Goal: Information Seeking & Learning: Learn about a topic

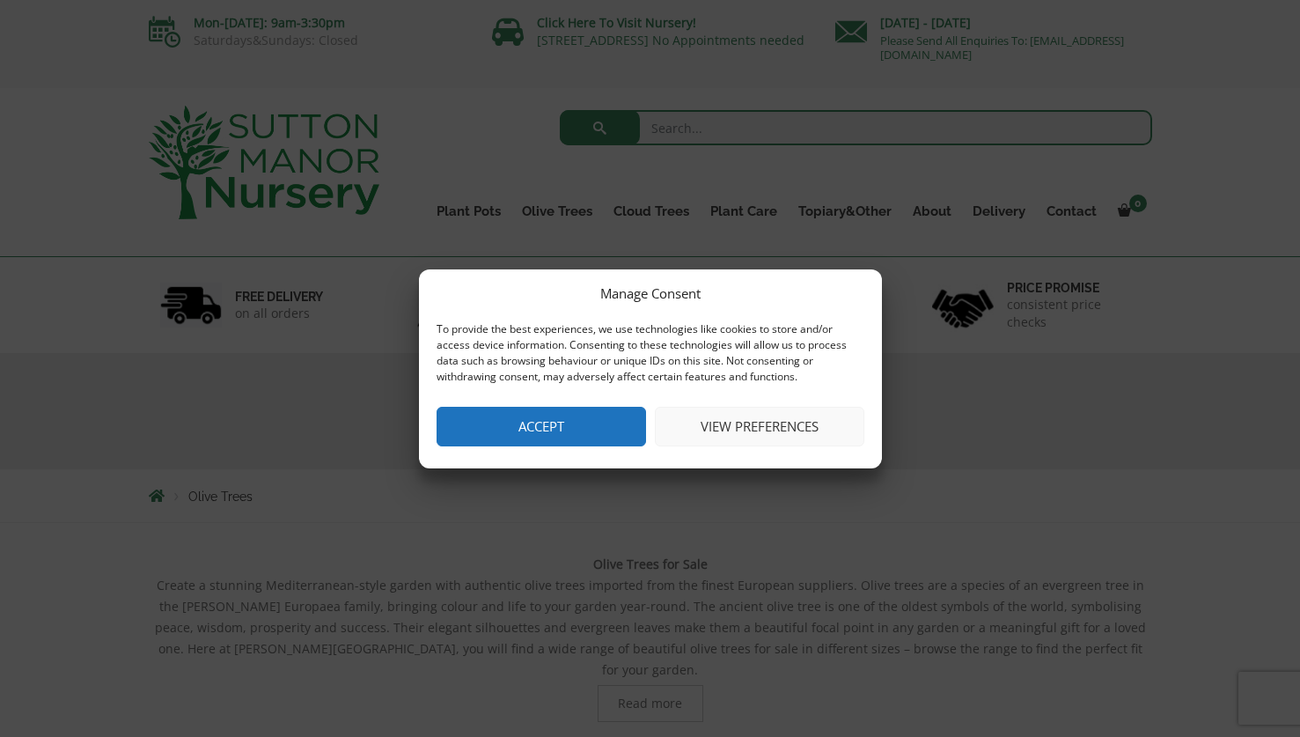
click at [756, 427] on button "View preferences" at bounding box center [760, 427] width 210 height 40
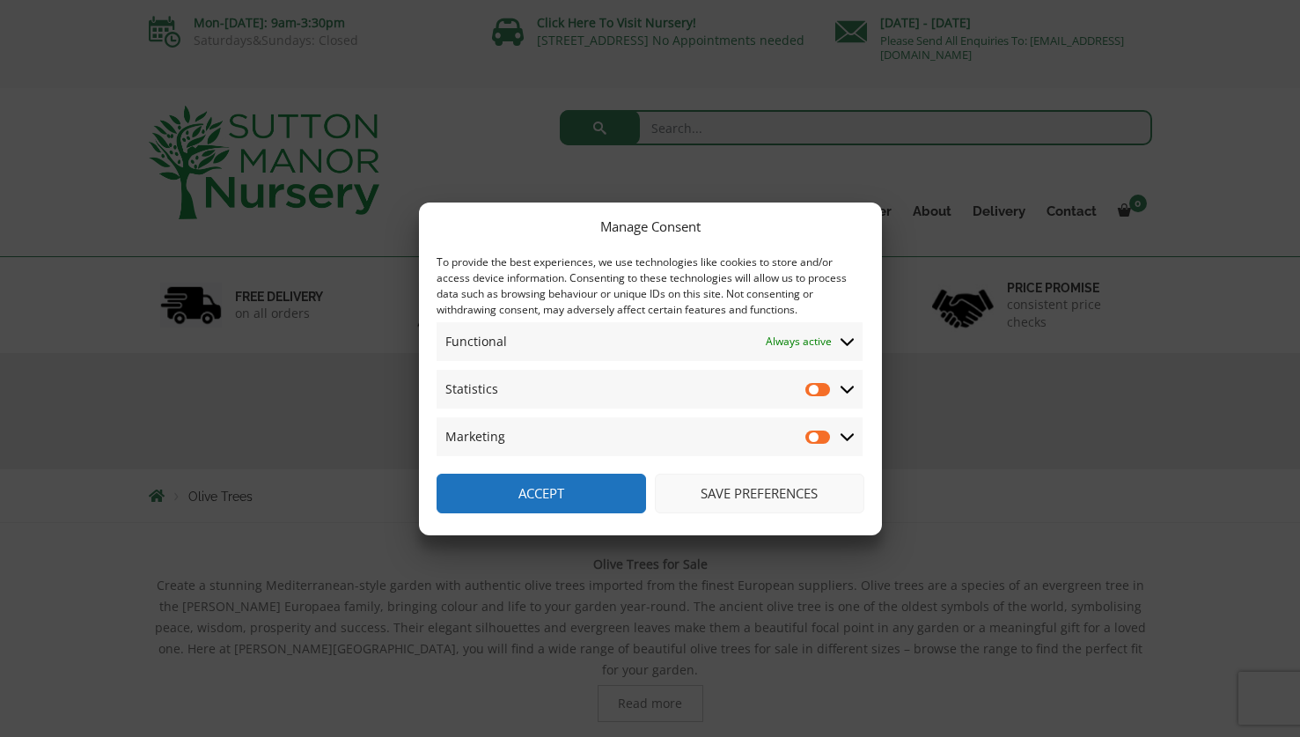
click at [698, 501] on button "Save preferences" at bounding box center [760, 494] width 210 height 40
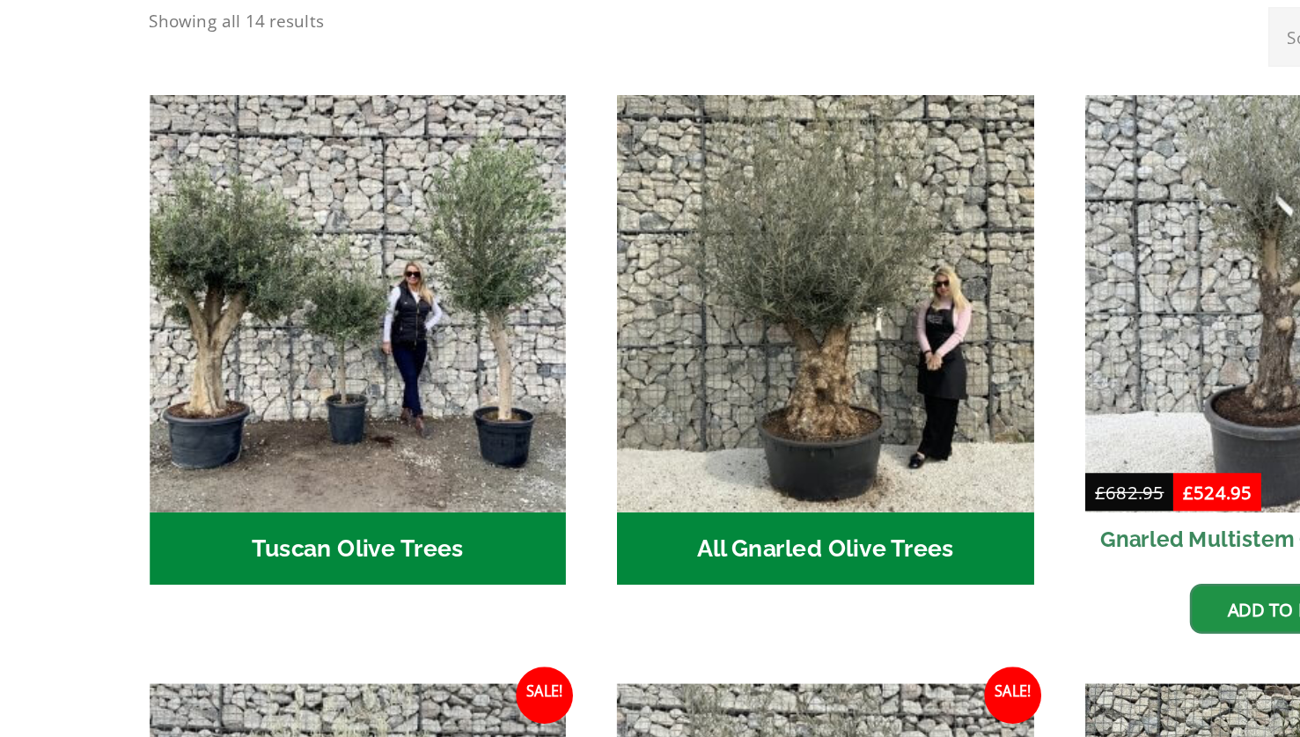
scroll to position [529, 0]
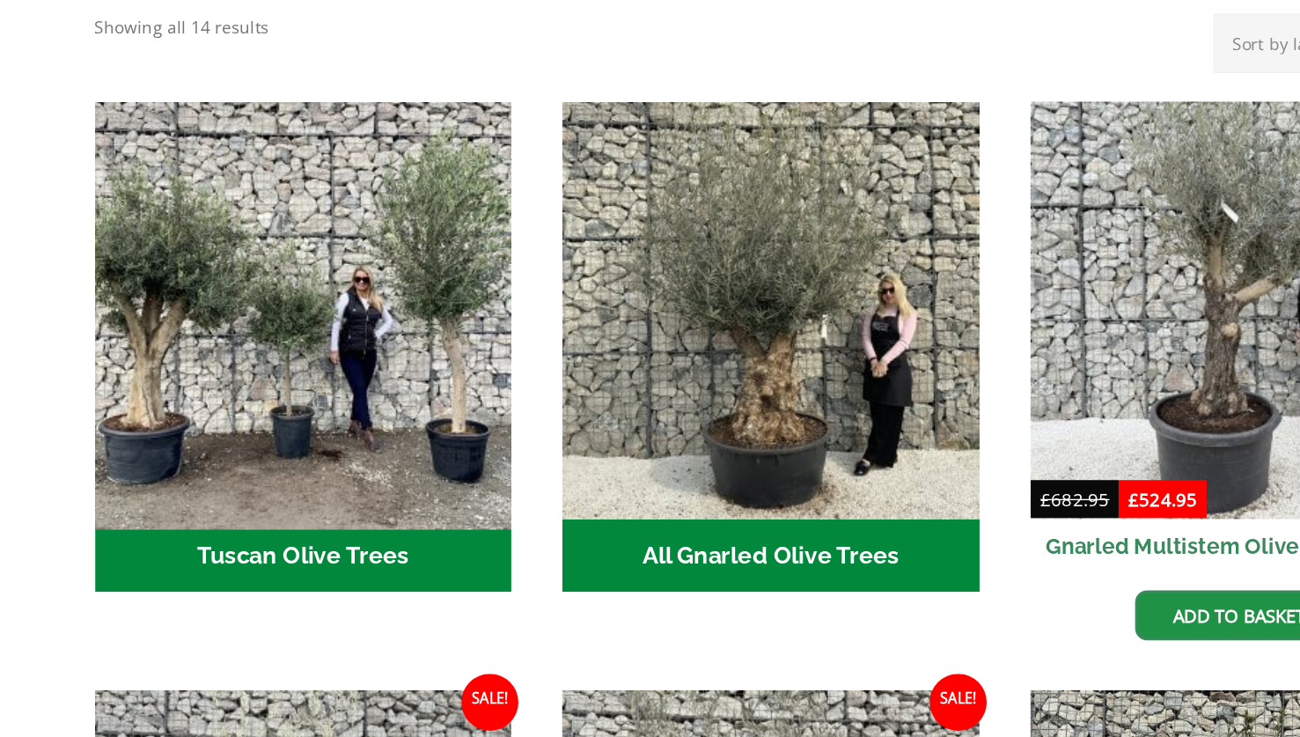
click at [360, 493] on img "Visit product category Tuscan Olive Trees" at bounding box center [303, 416] width 324 height 324
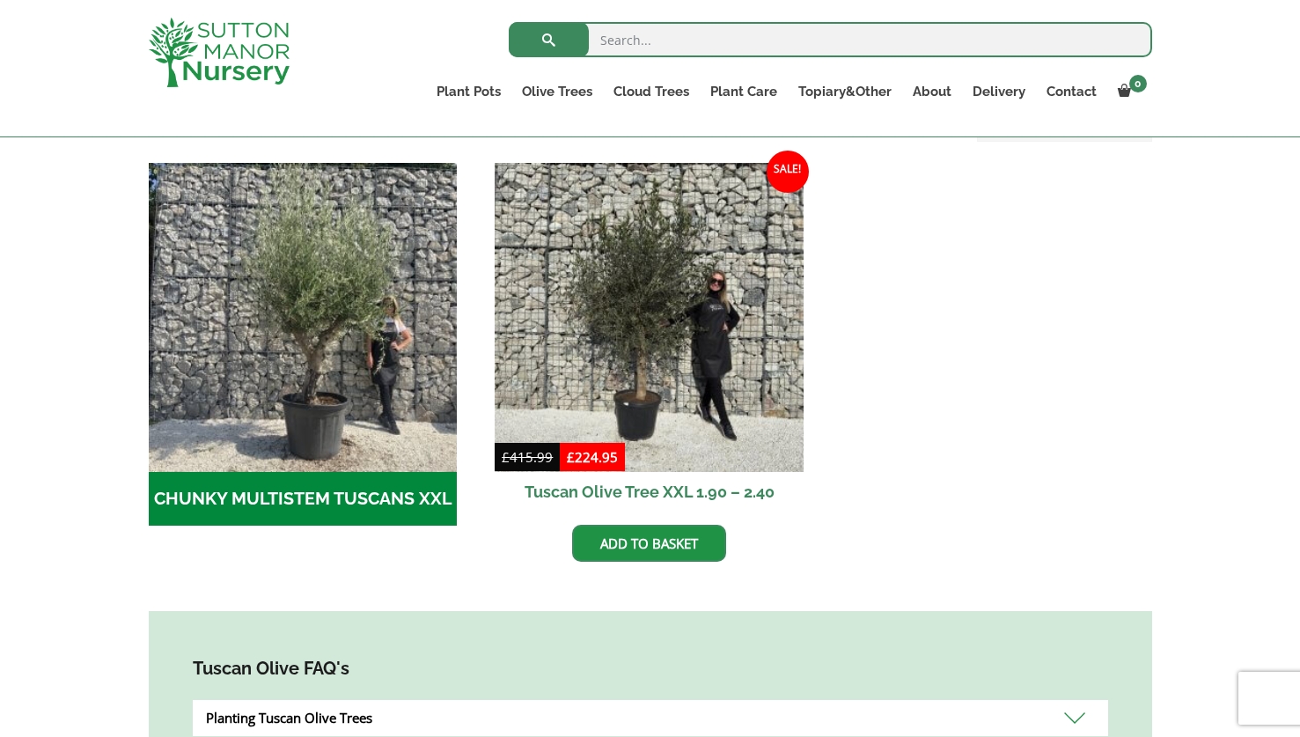
scroll to position [515, 0]
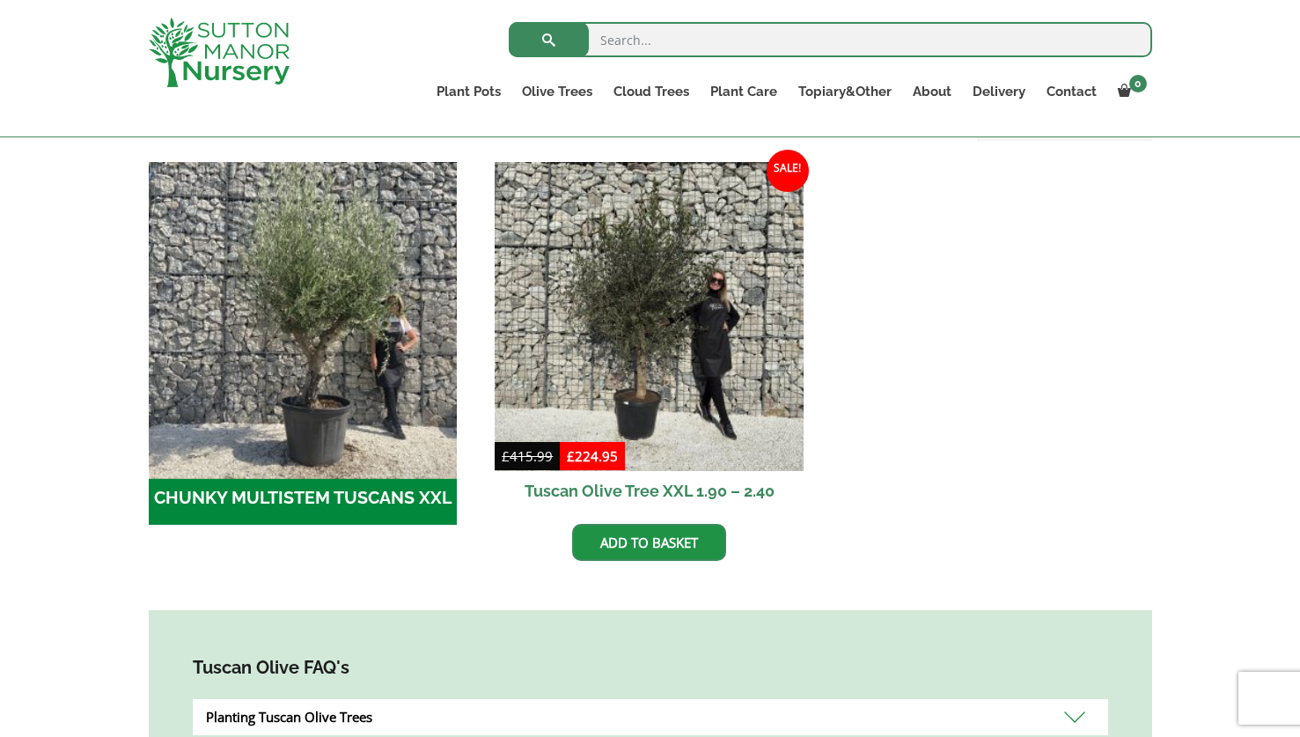
click at [320, 368] on img "Visit product category CHUNKY MULTISTEM TUSCANS XXL" at bounding box center [303, 316] width 324 height 324
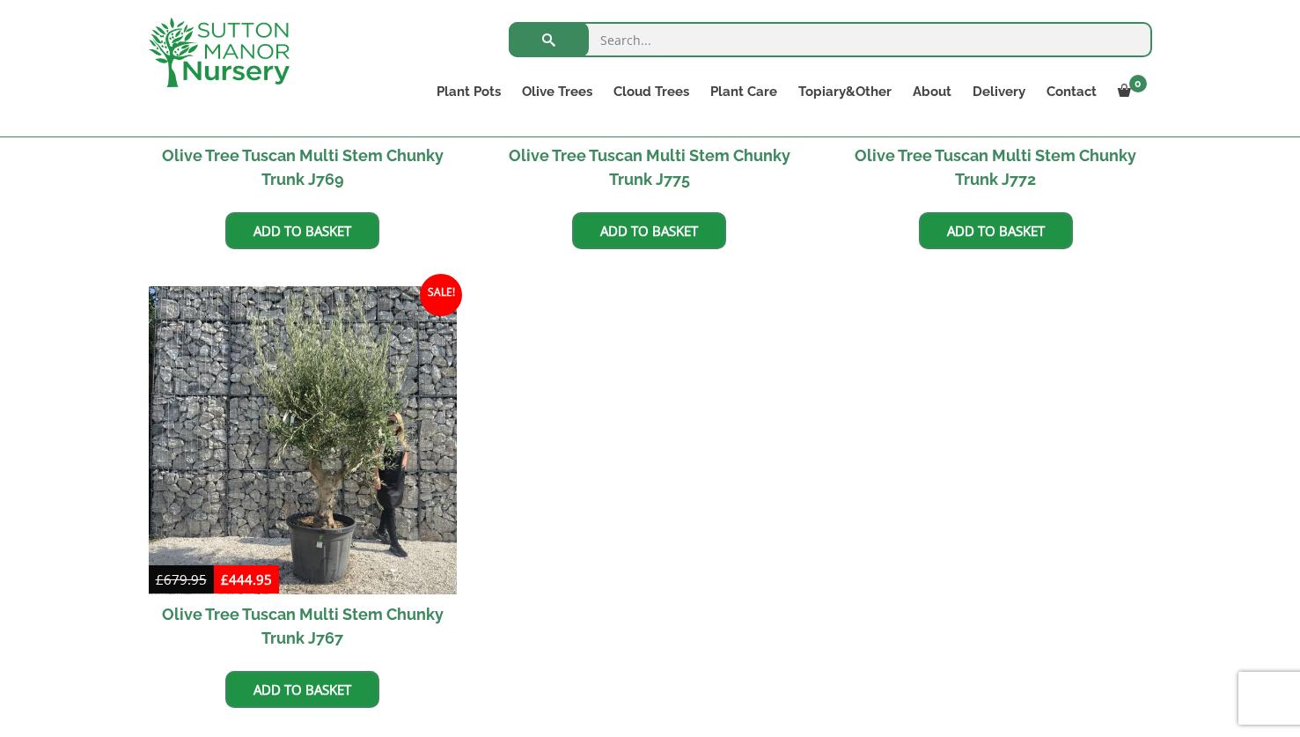
scroll to position [763, 0]
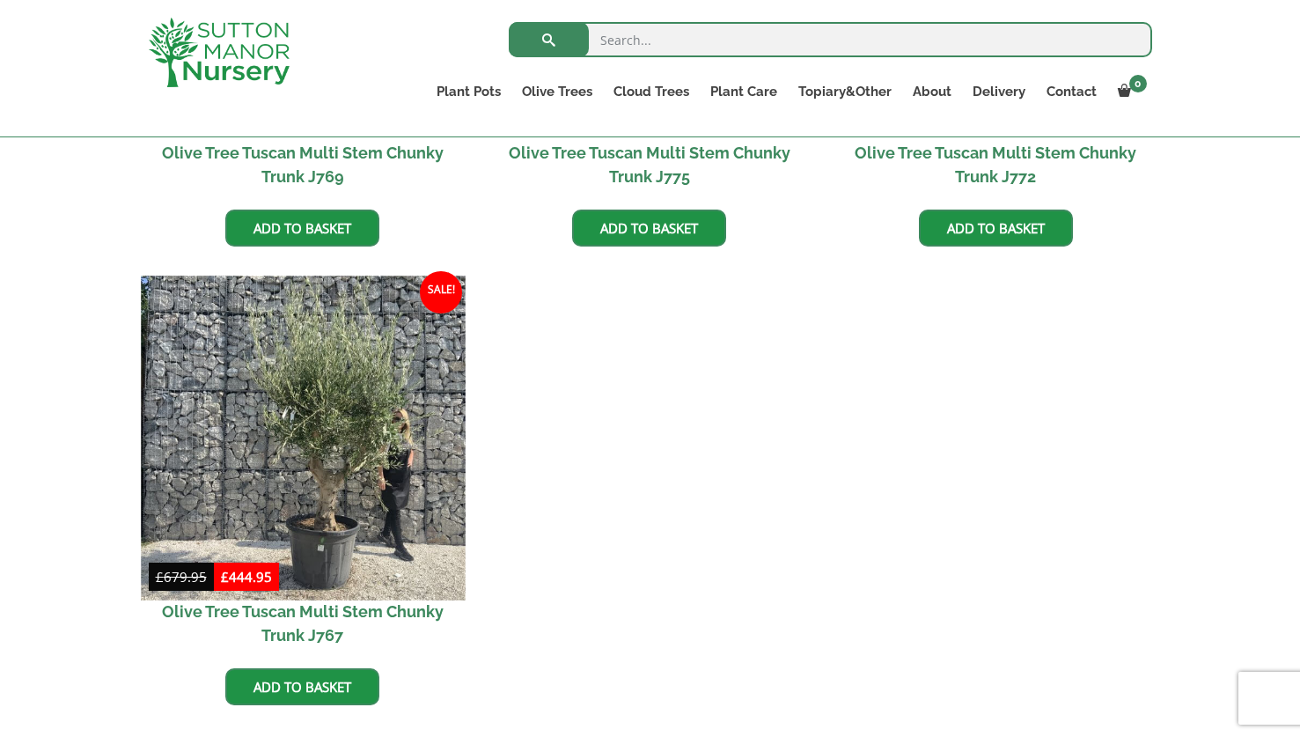
click at [295, 424] on img at bounding box center [303, 438] width 324 height 324
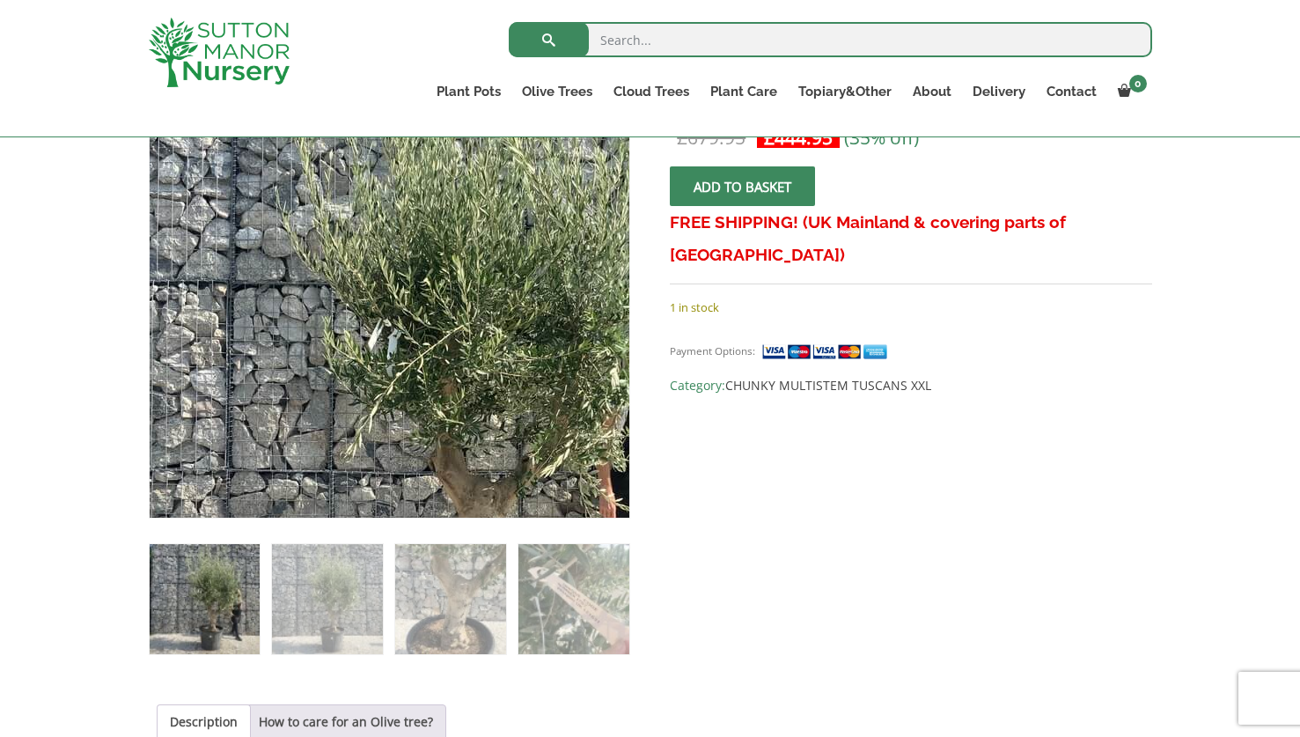
scroll to position [422, 0]
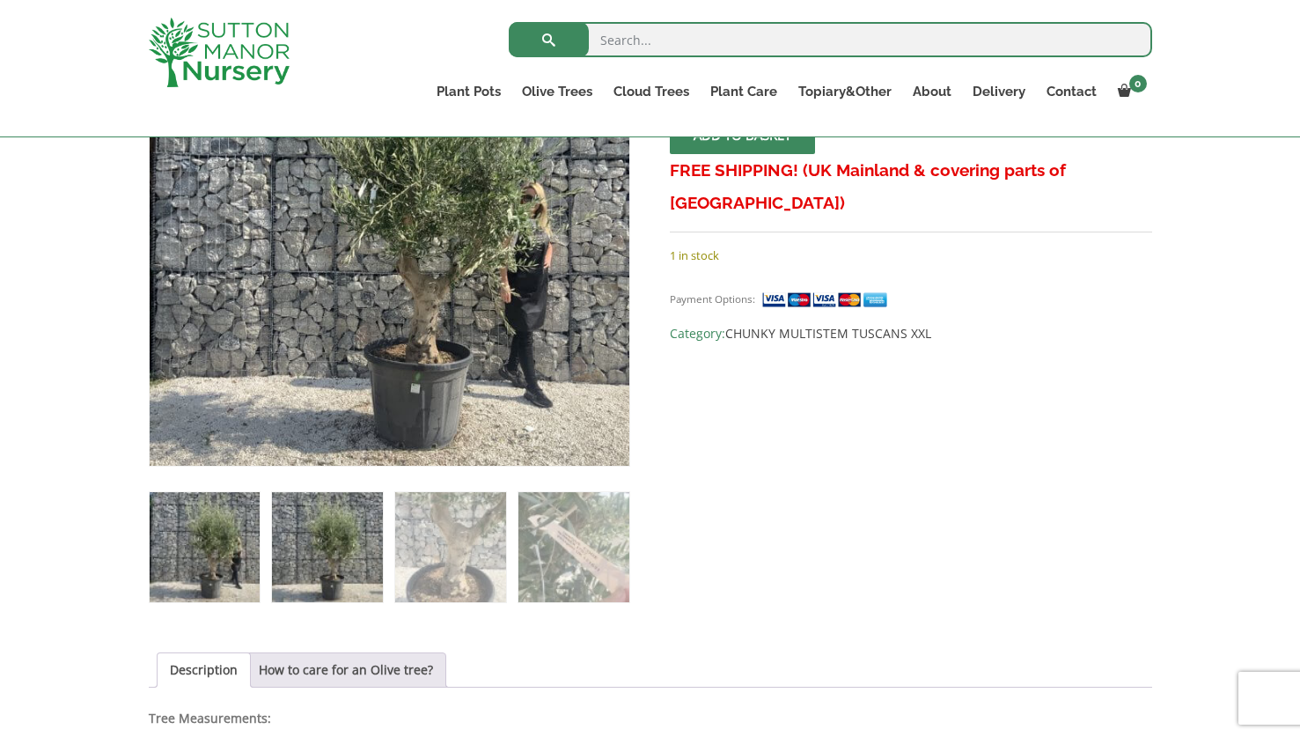
click at [347, 553] on img at bounding box center [327, 547] width 110 height 110
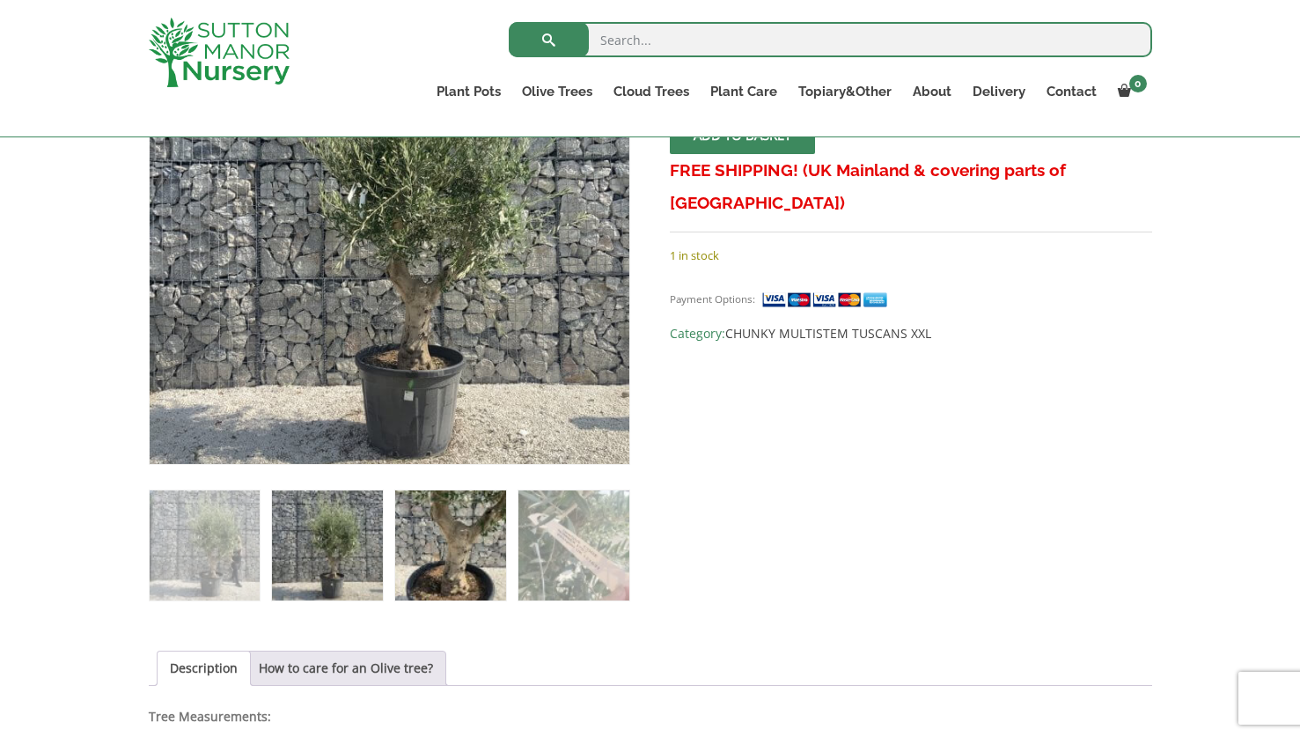
click at [466, 561] on img at bounding box center [450, 545] width 110 height 110
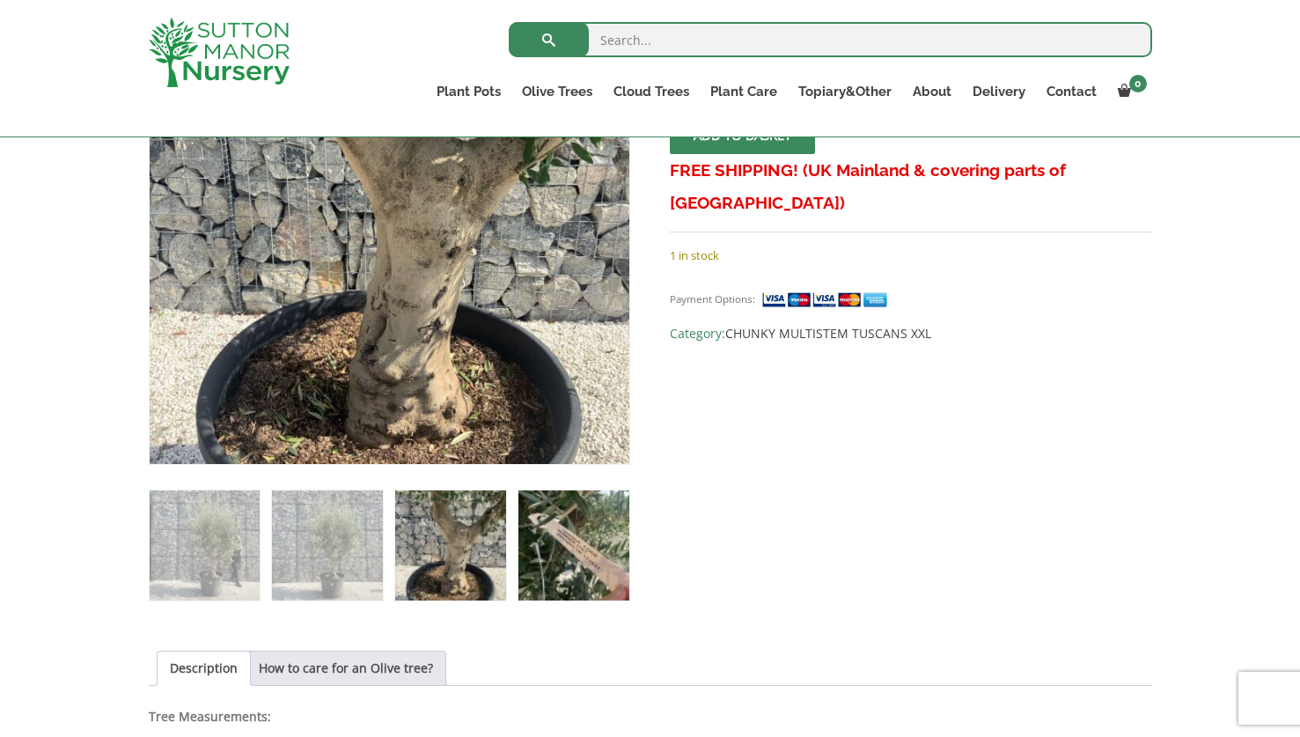
click at [580, 563] on img at bounding box center [574, 545] width 110 height 110
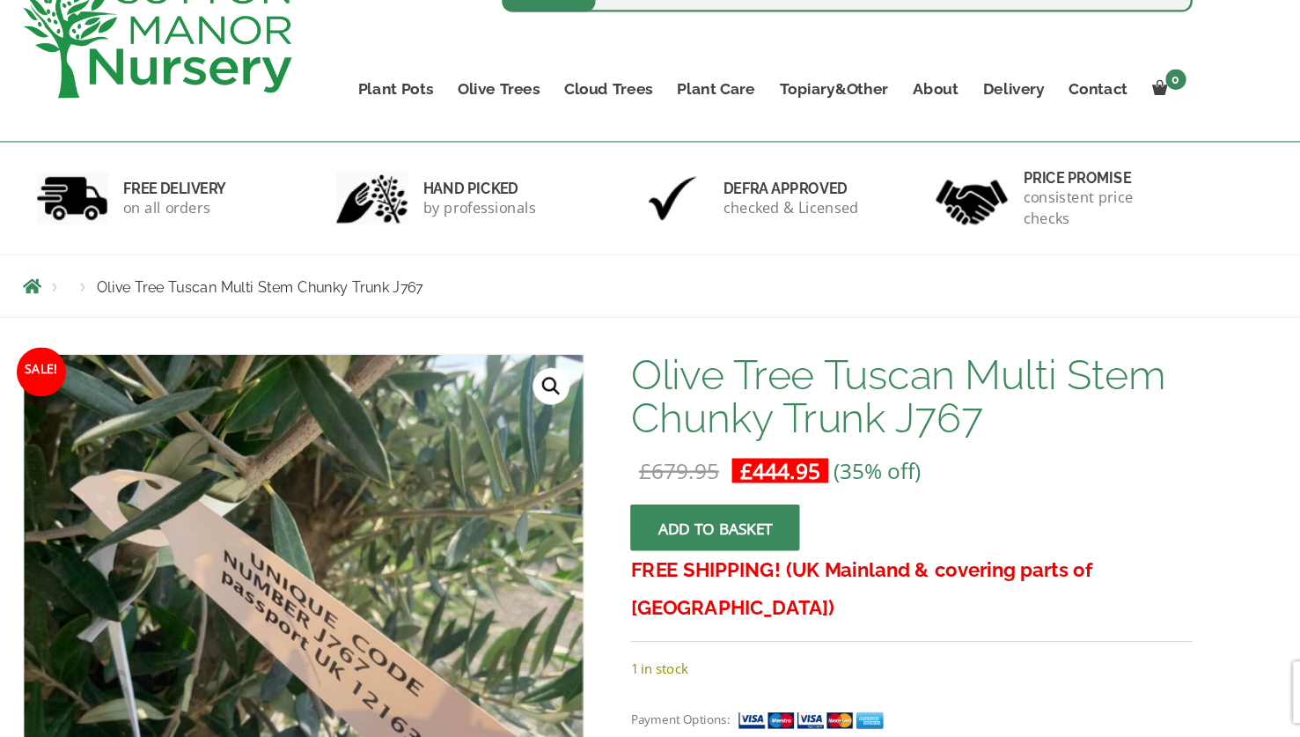
scroll to position [30, 0]
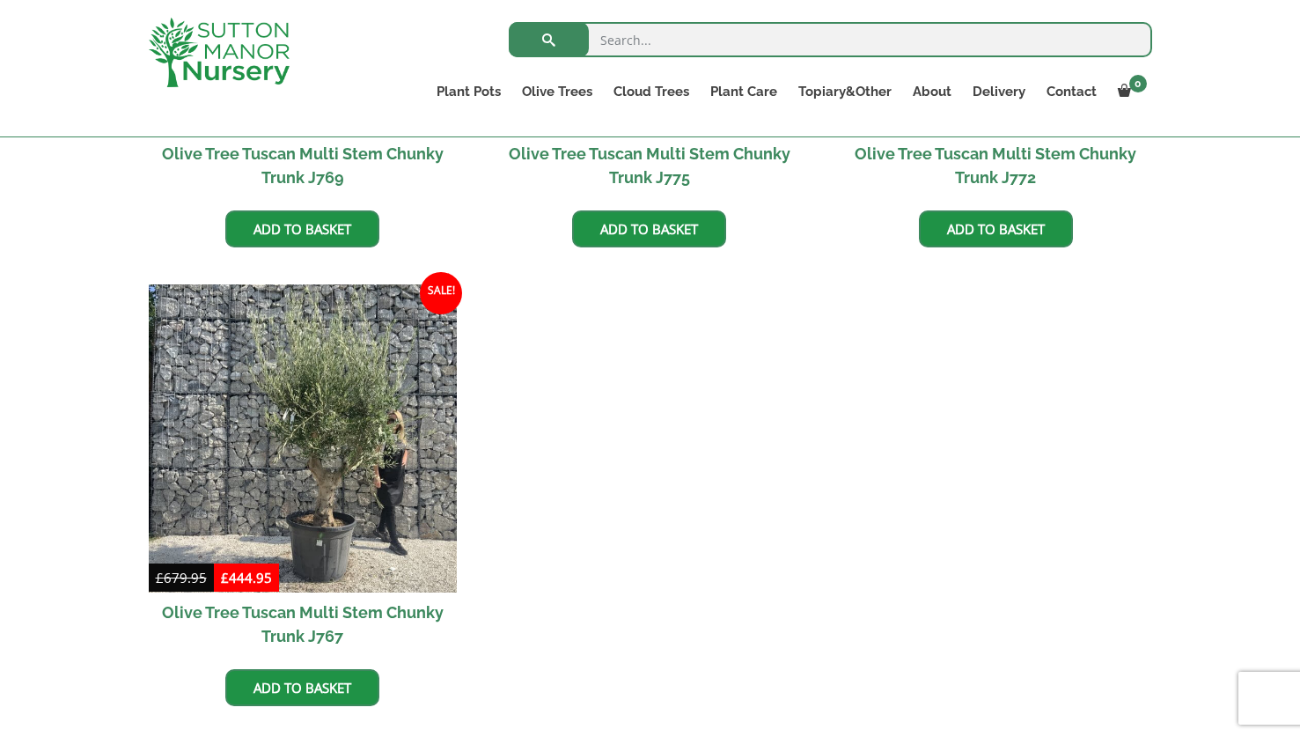
scroll to position [763, 0]
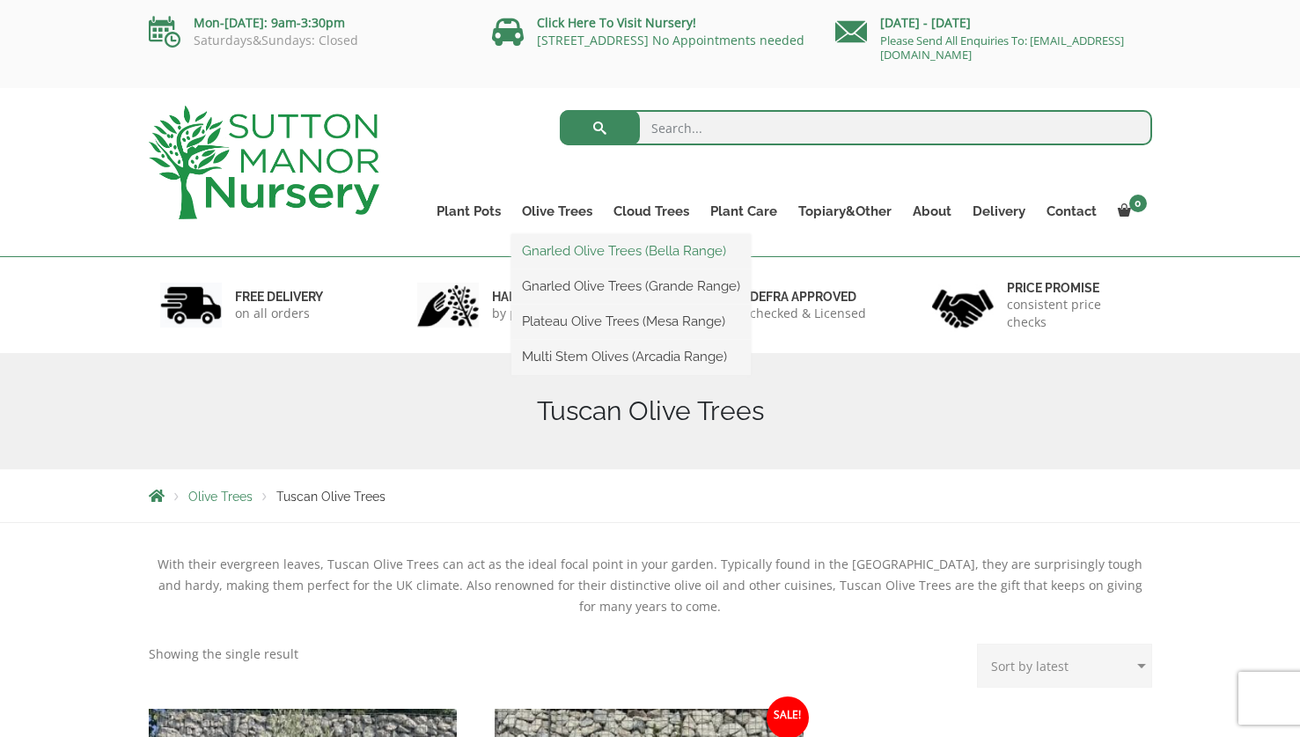
click at [557, 257] on link "Gnarled Olive Trees (Bella Range)" at bounding box center [631, 251] width 239 height 26
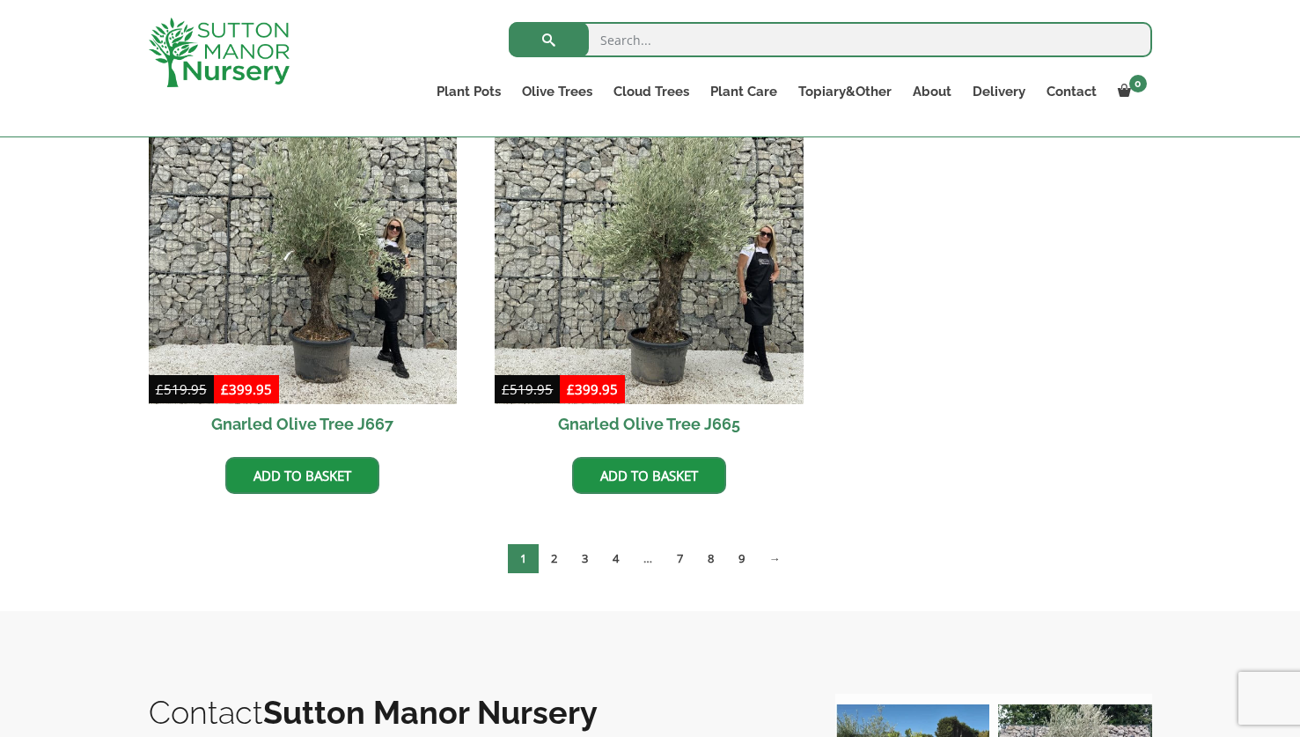
scroll to position [1359, 0]
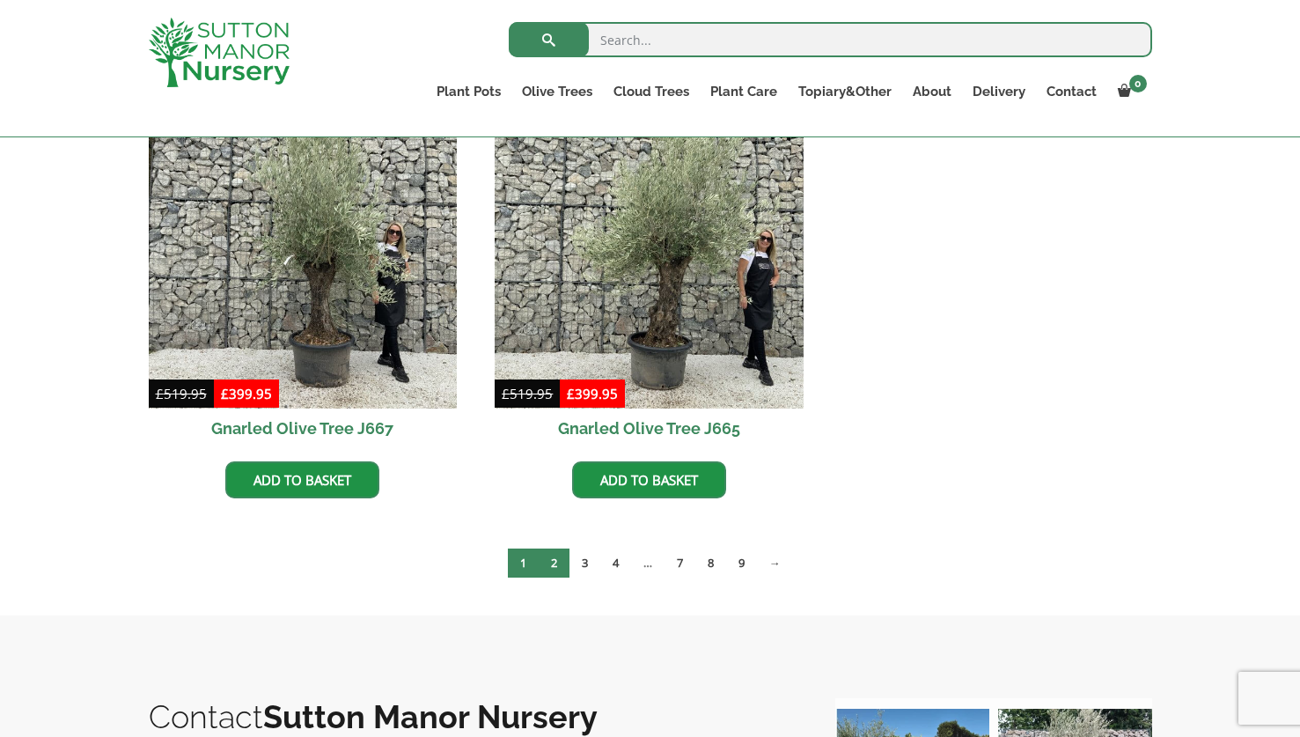
click at [550, 559] on link "2" at bounding box center [554, 563] width 31 height 29
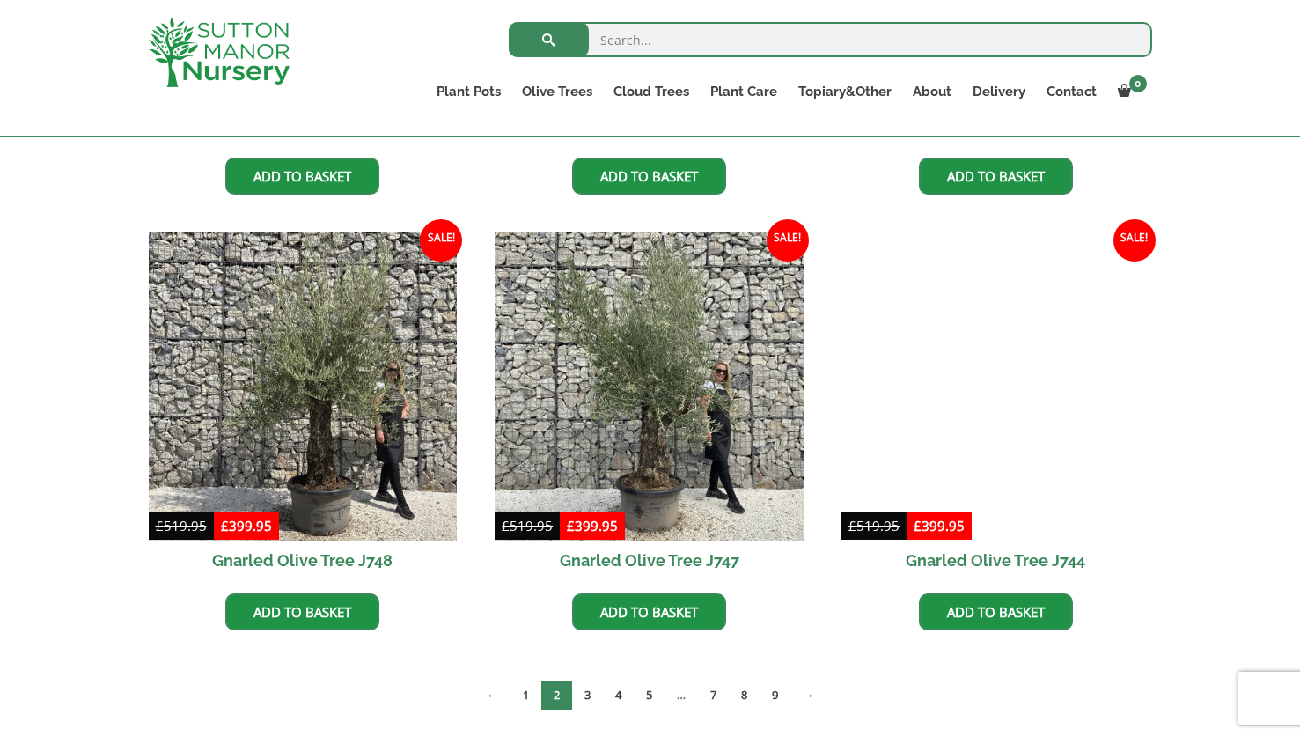
scroll to position [1228, 0]
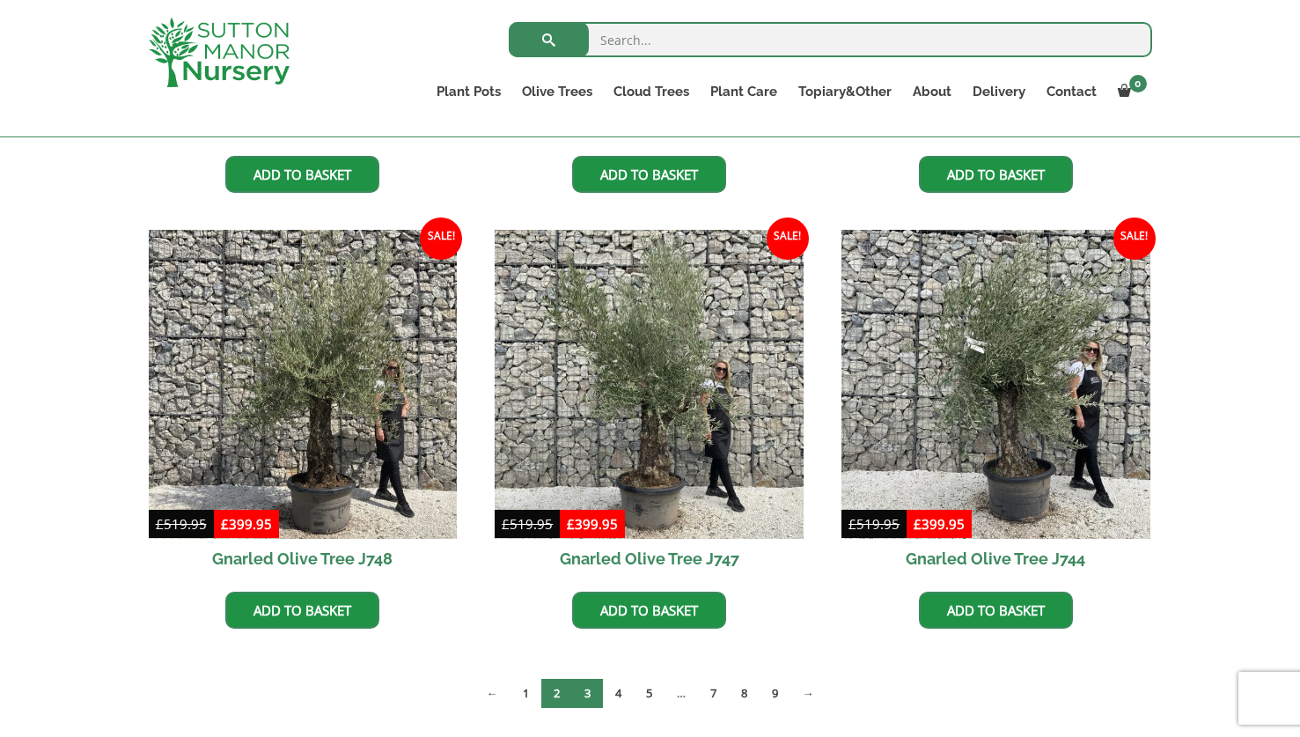
click at [585, 691] on link "3" at bounding box center [587, 693] width 31 height 29
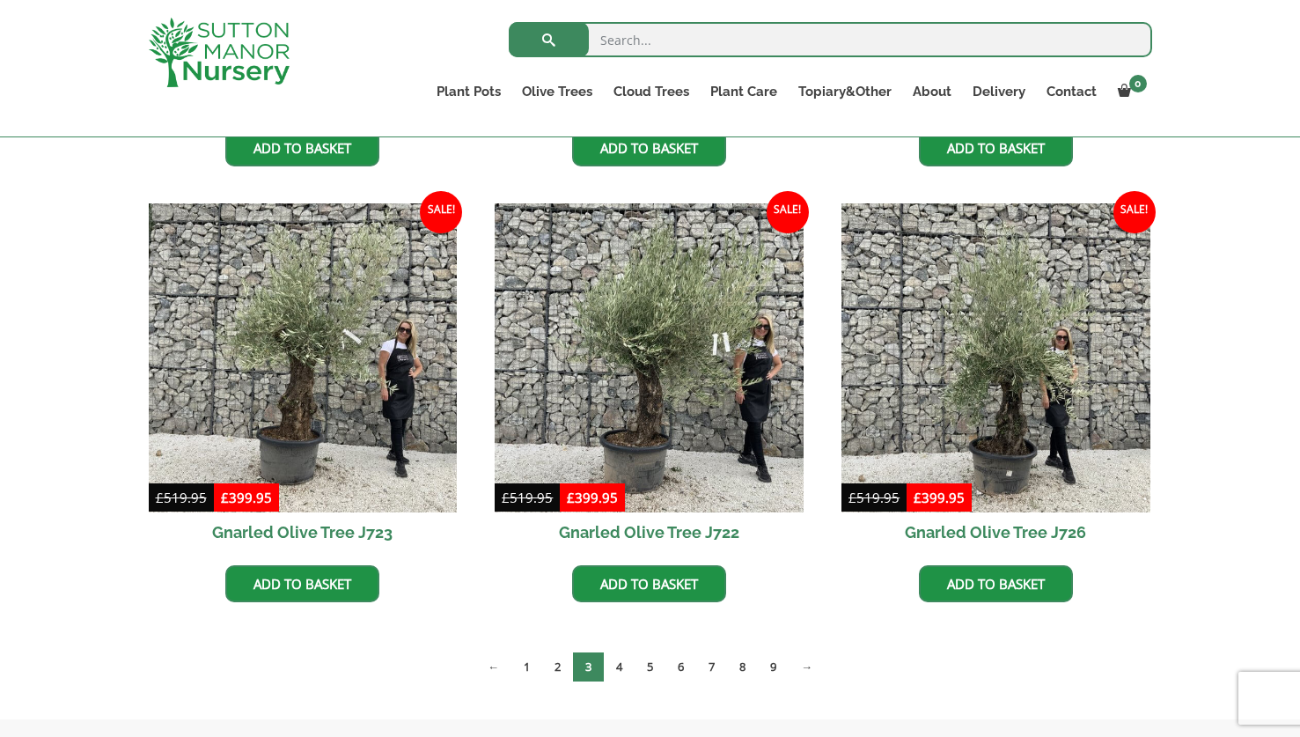
scroll to position [1251, 0]
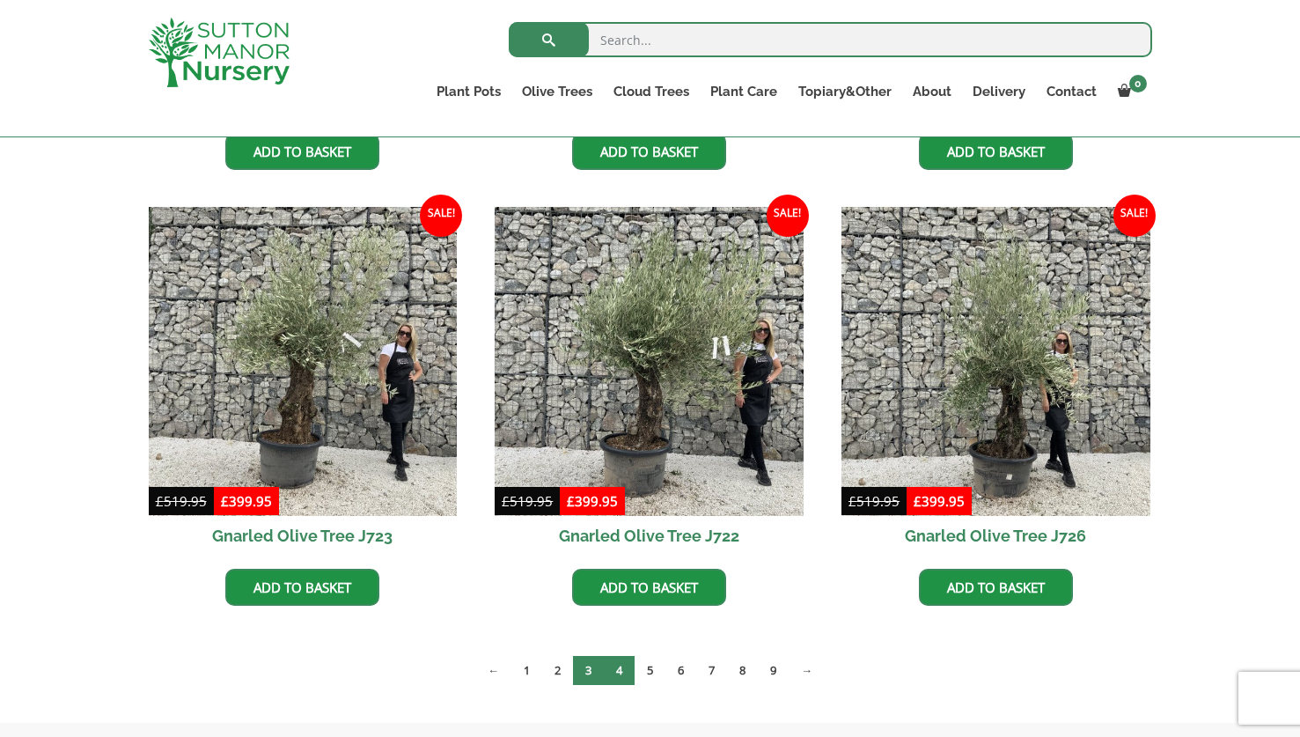
click at [618, 668] on link "4" at bounding box center [619, 670] width 31 height 29
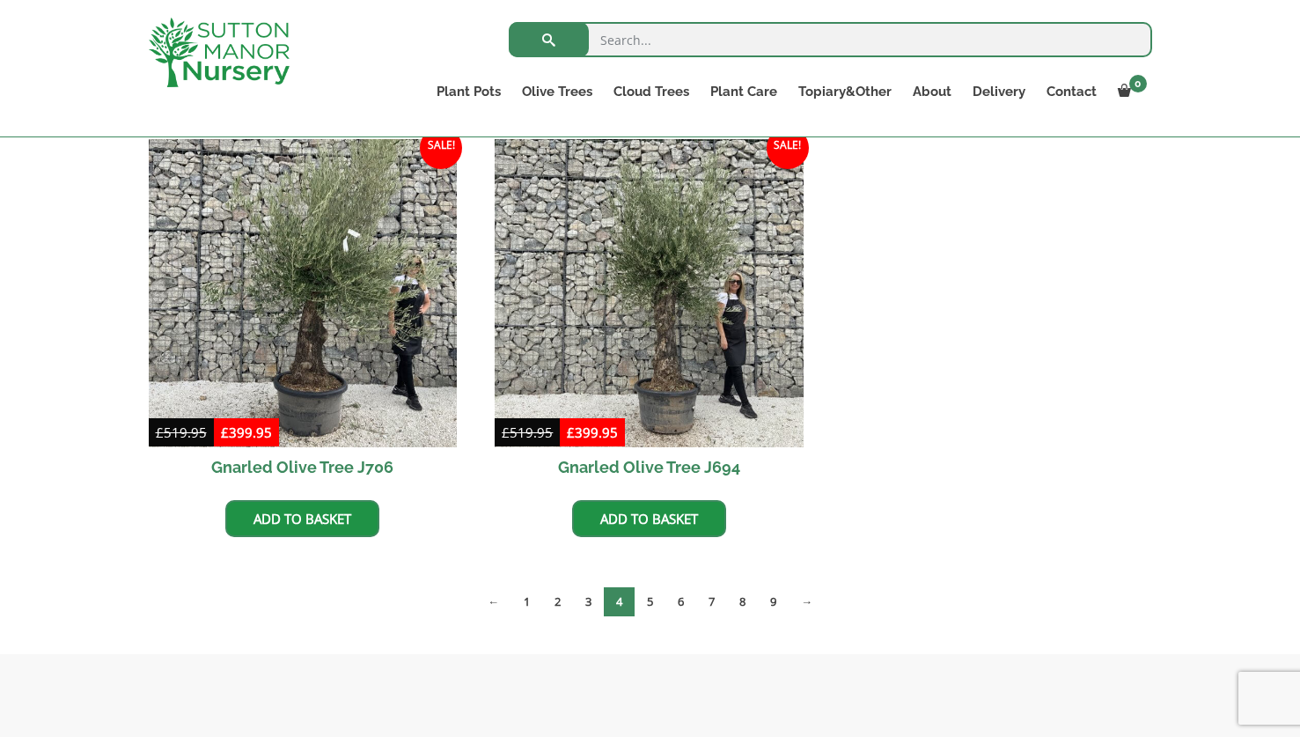
scroll to position [1766, 0]
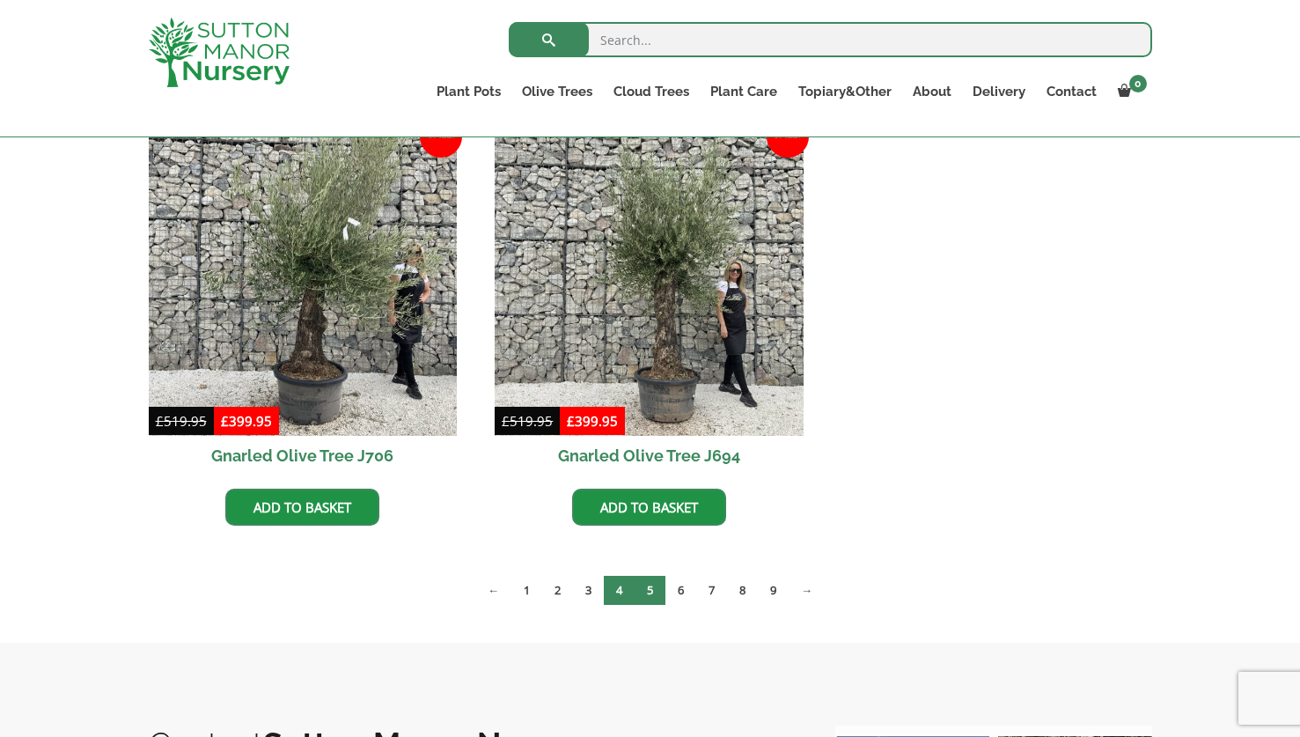
click at [649, 592] on link "5" at bounding box center [650, 590] width 31 height 29
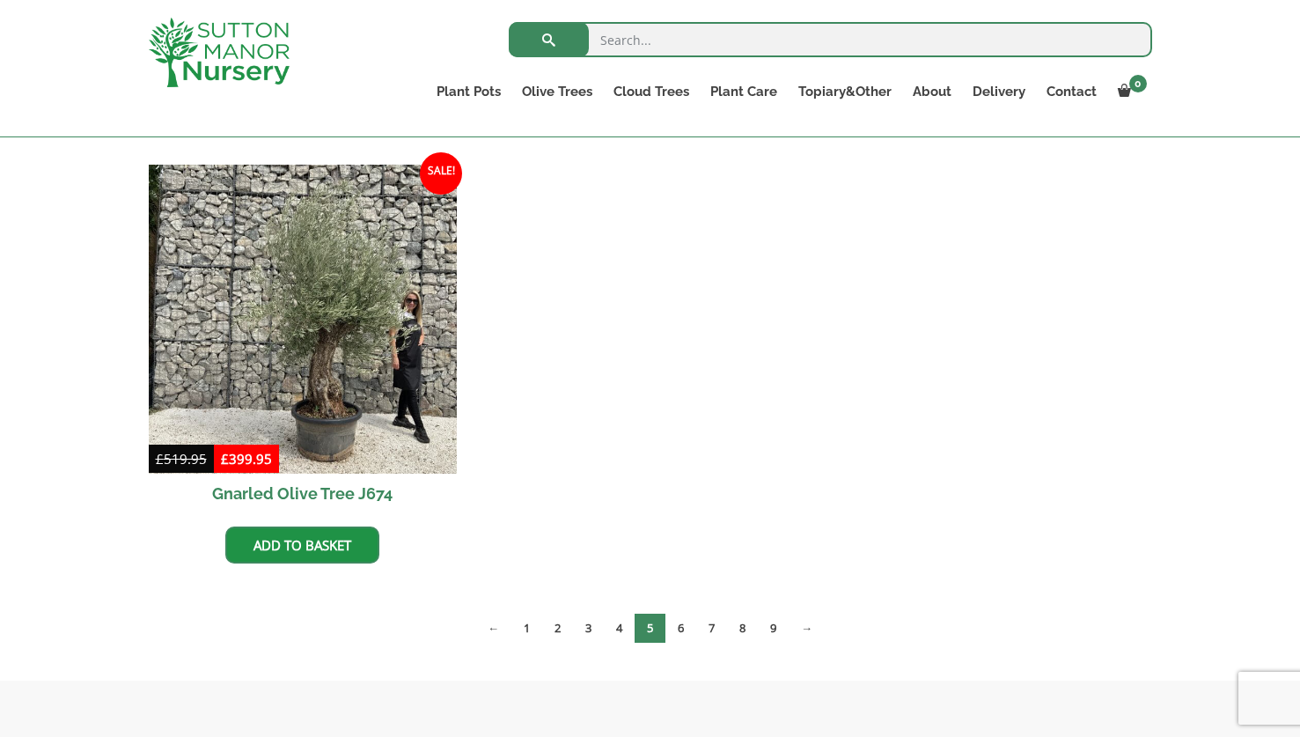
scroll to position [2603, 0]
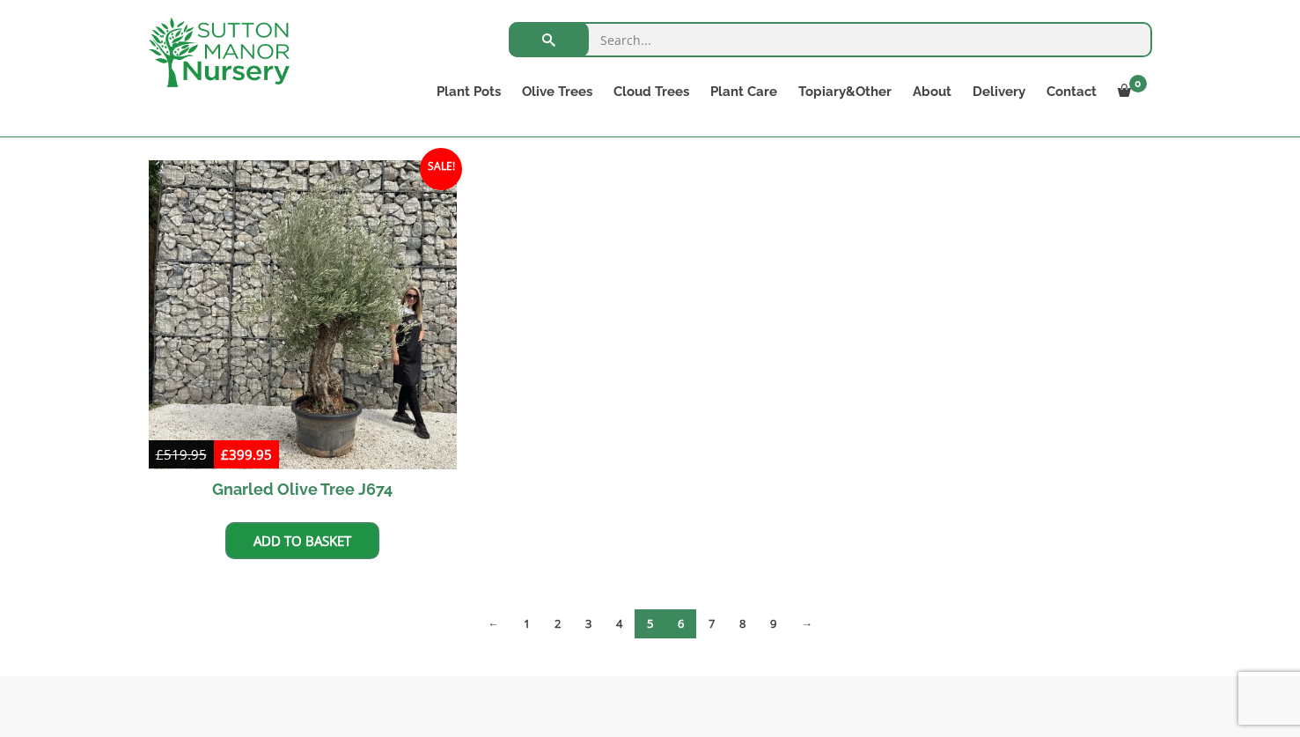
click at [681, 620] on link "6" at bounding box center [681, 623] width 31 height 29
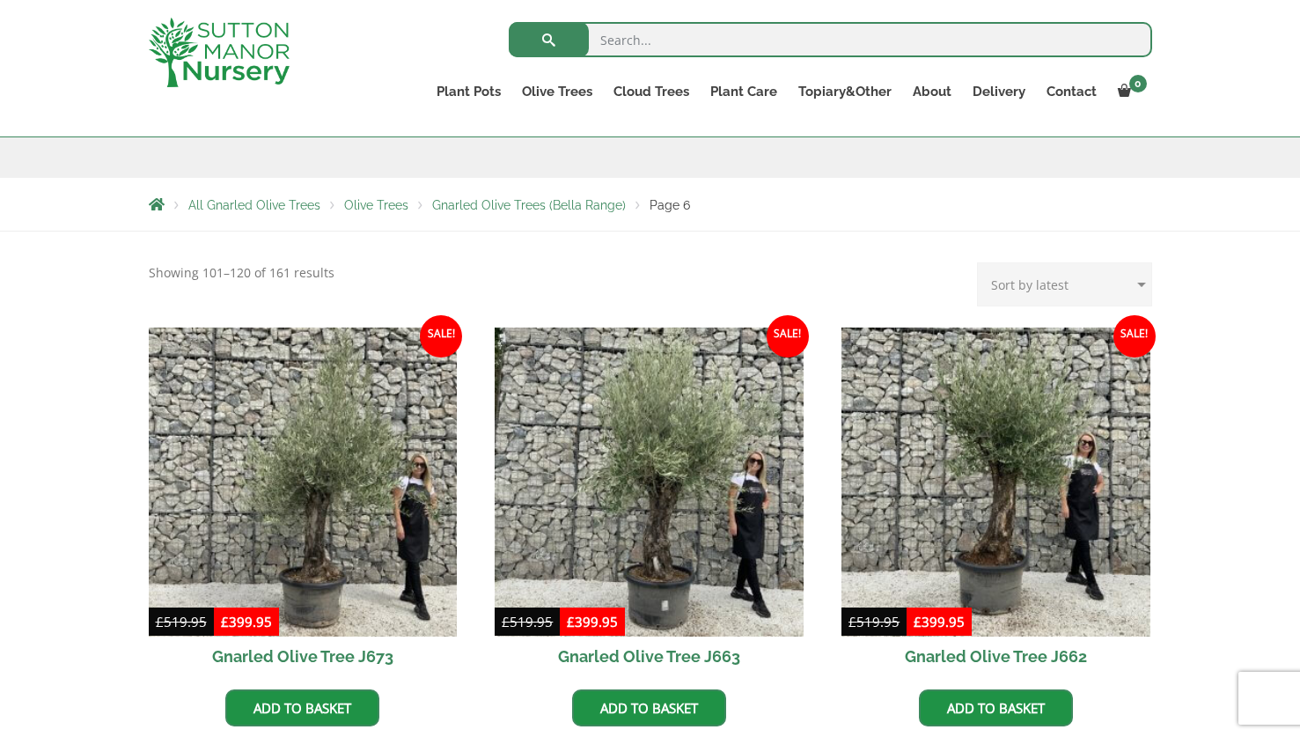
scroll to position [227, 0]
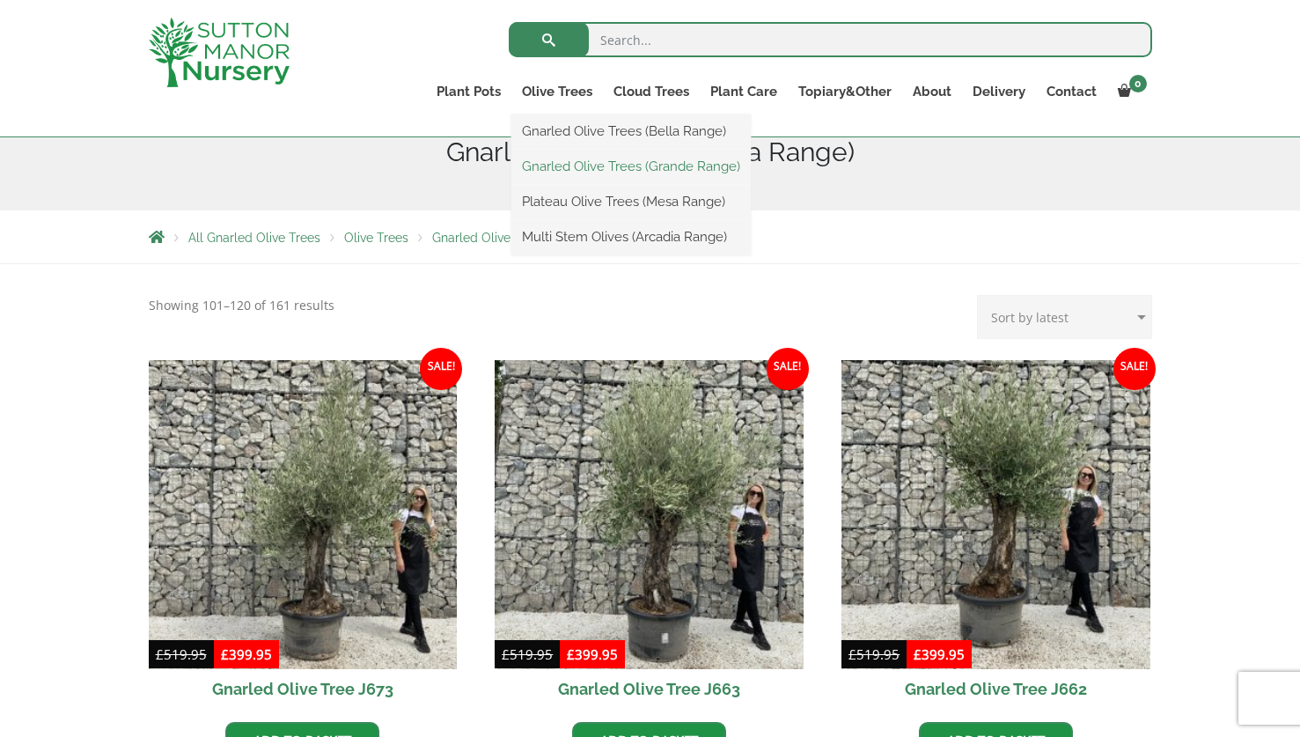
click at [561, 173] on link "Gnarled Olive Trees (Grande Range)" at bounding box center [631, 166] width 239 height 26
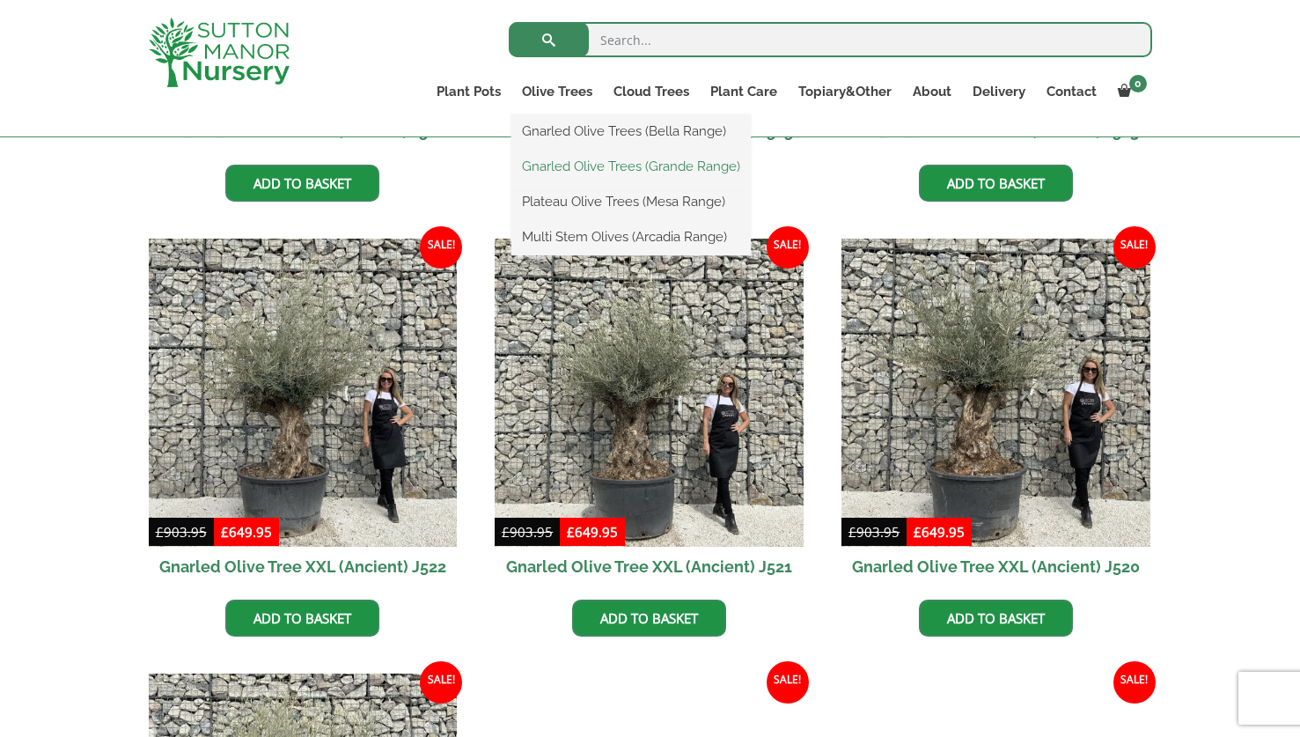
scroll to position [740, 0]
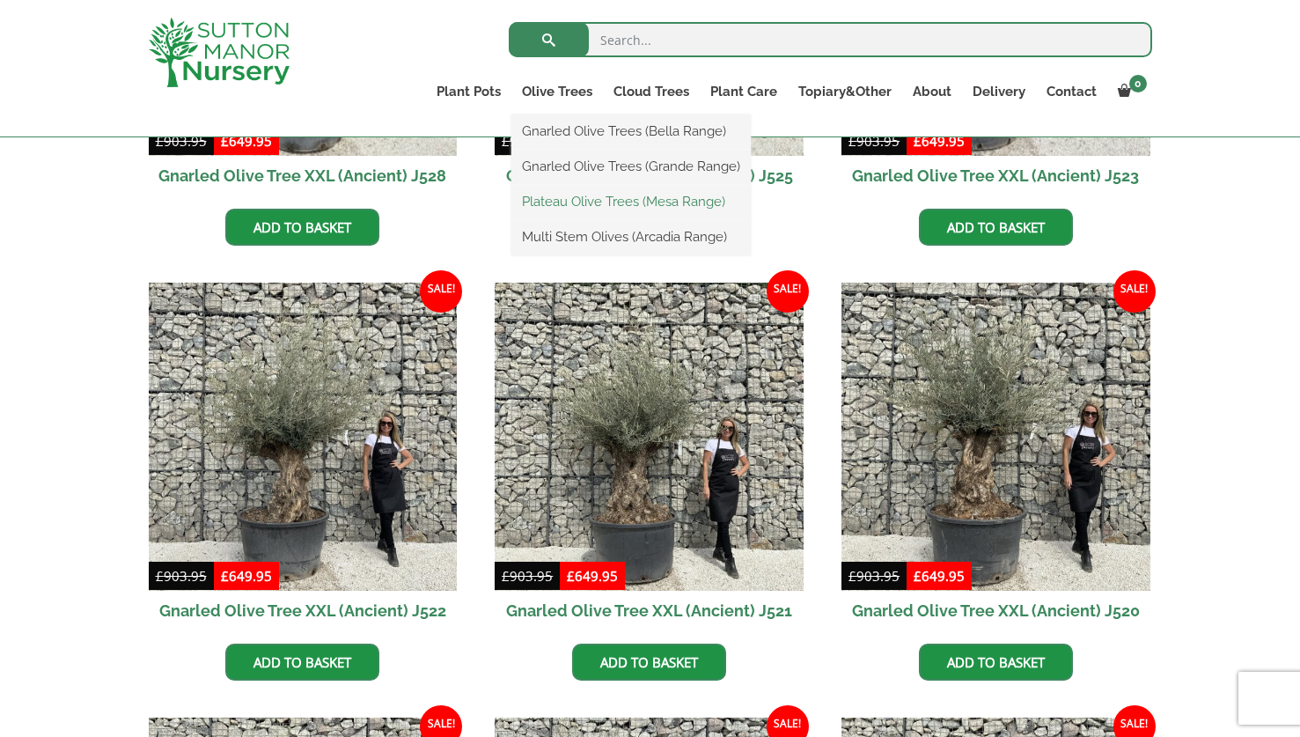
click at [569, 202] on link "Plateau Olive Trees (Mesa Range)" at bounding box center [631, 201] width 239 height 26
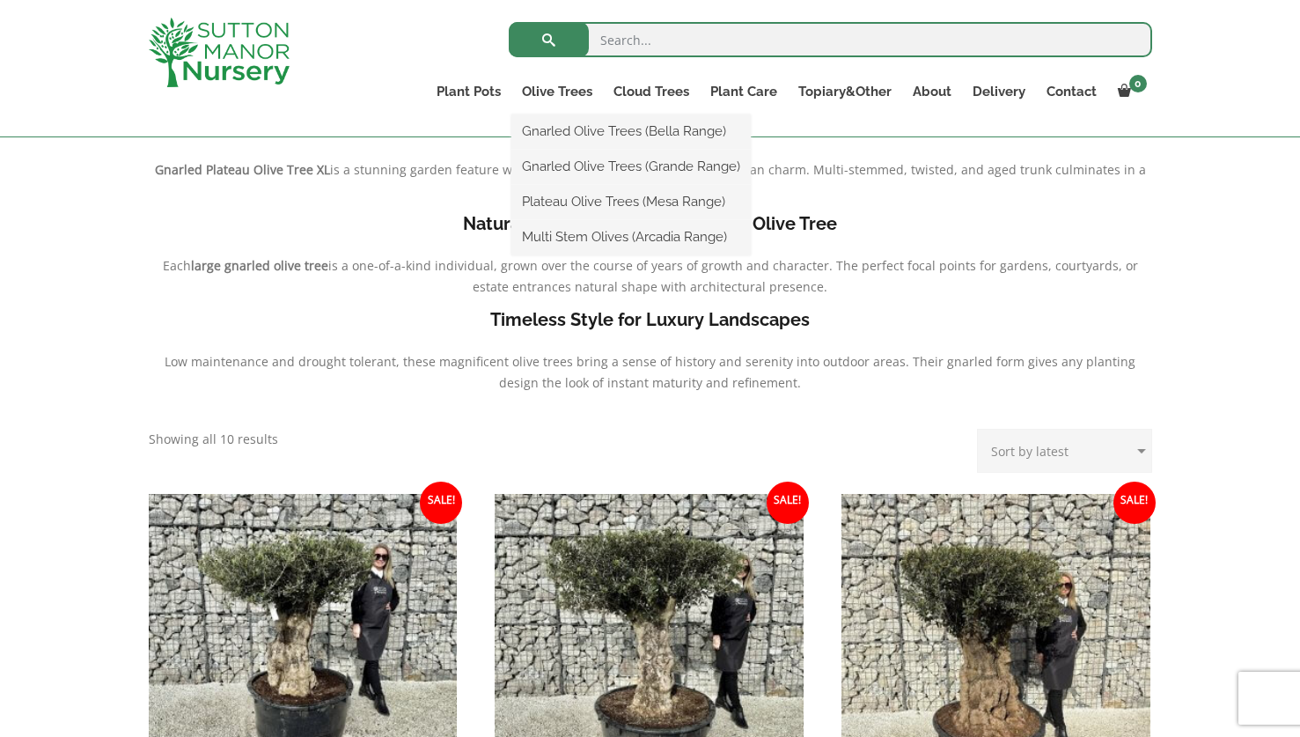
scroll to position [370, 0]
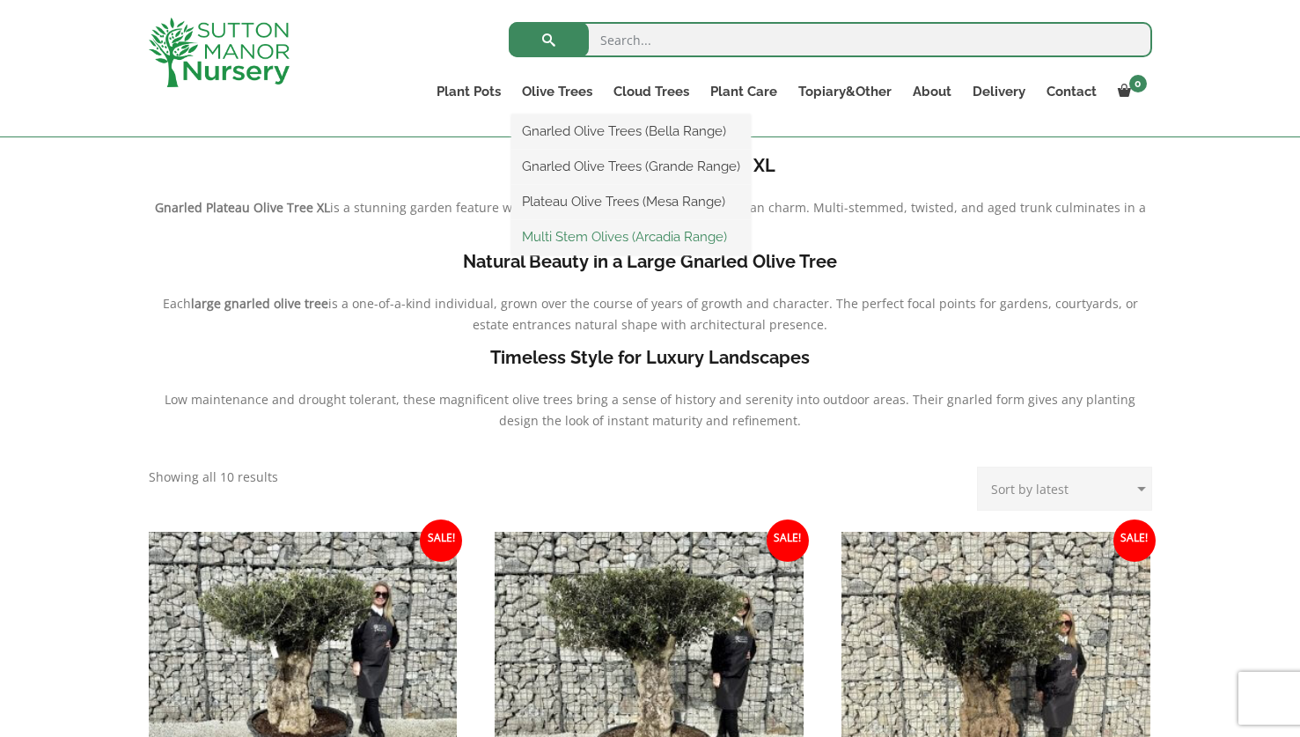
click at [569, 230] on link "Multi Stem Olives (Arcadia Range)" at bounding box center [631, 237] width 239 height 26
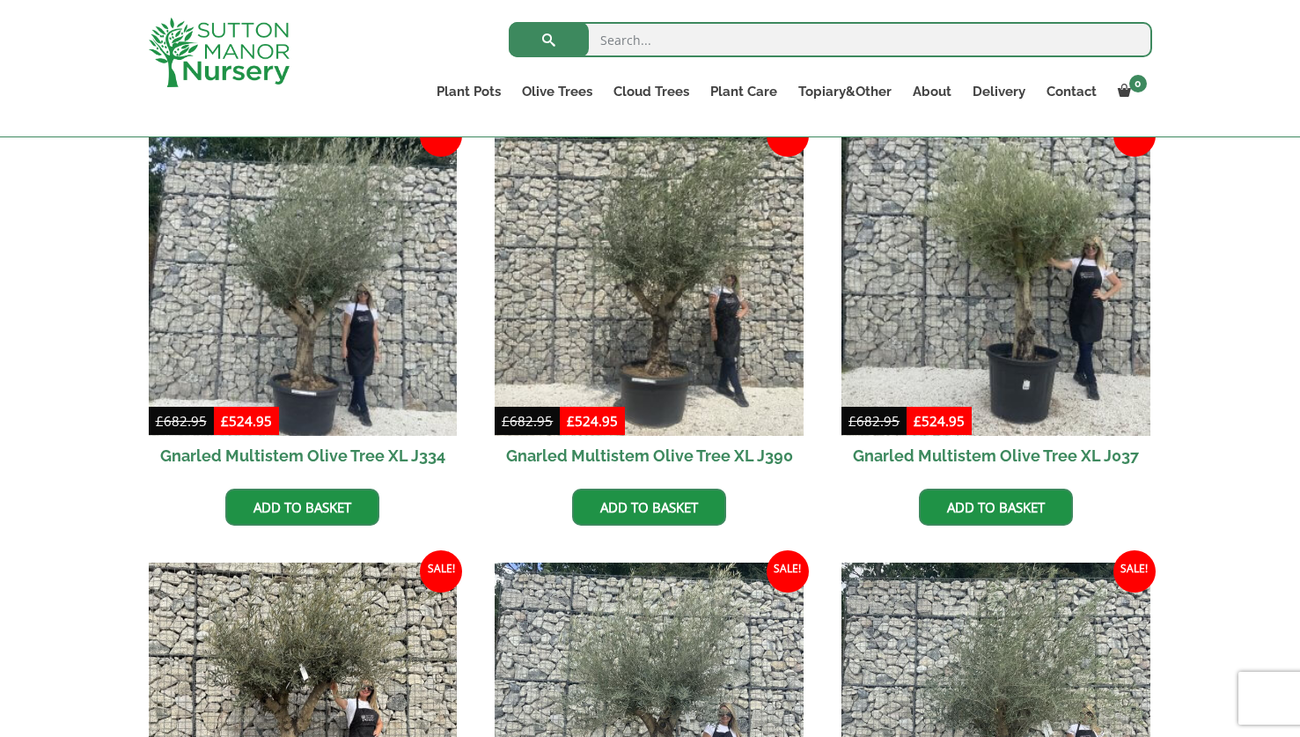
scroll to position [784, 0]
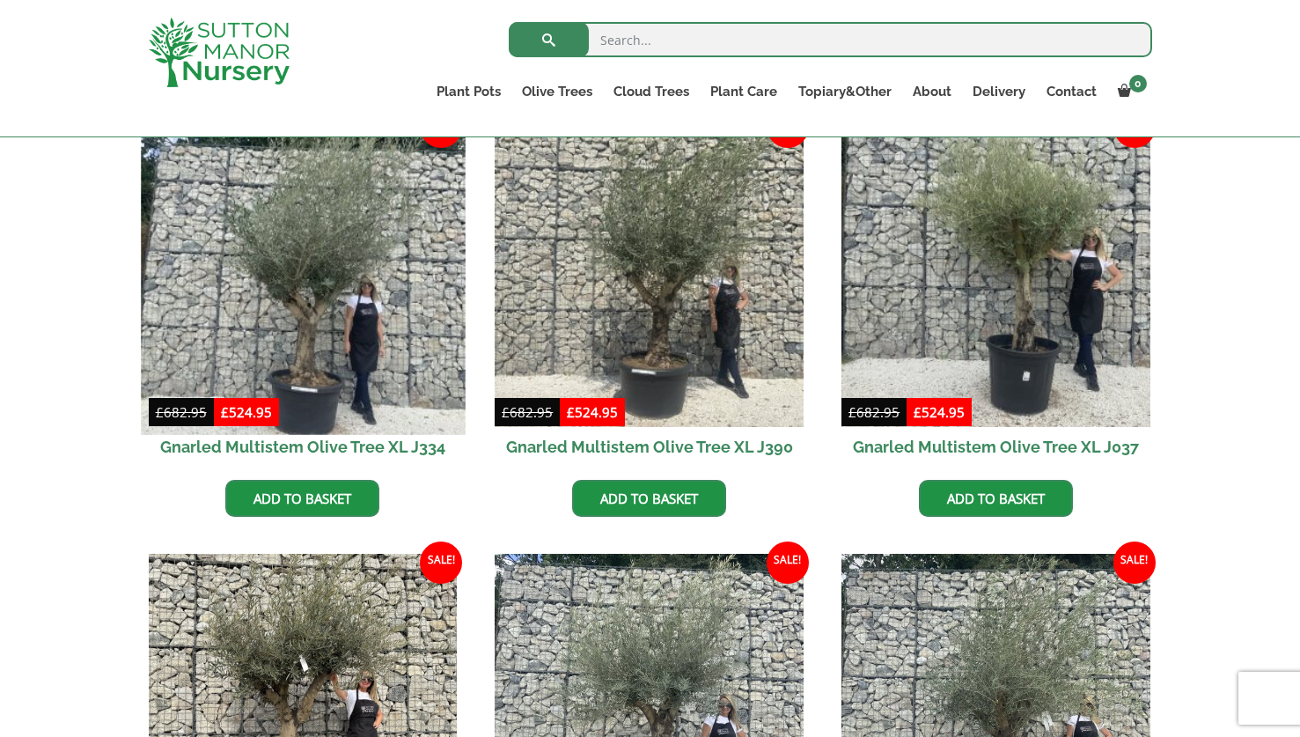
click at [393, 329] on img at bounding box center [303, 272] width 324 height 324
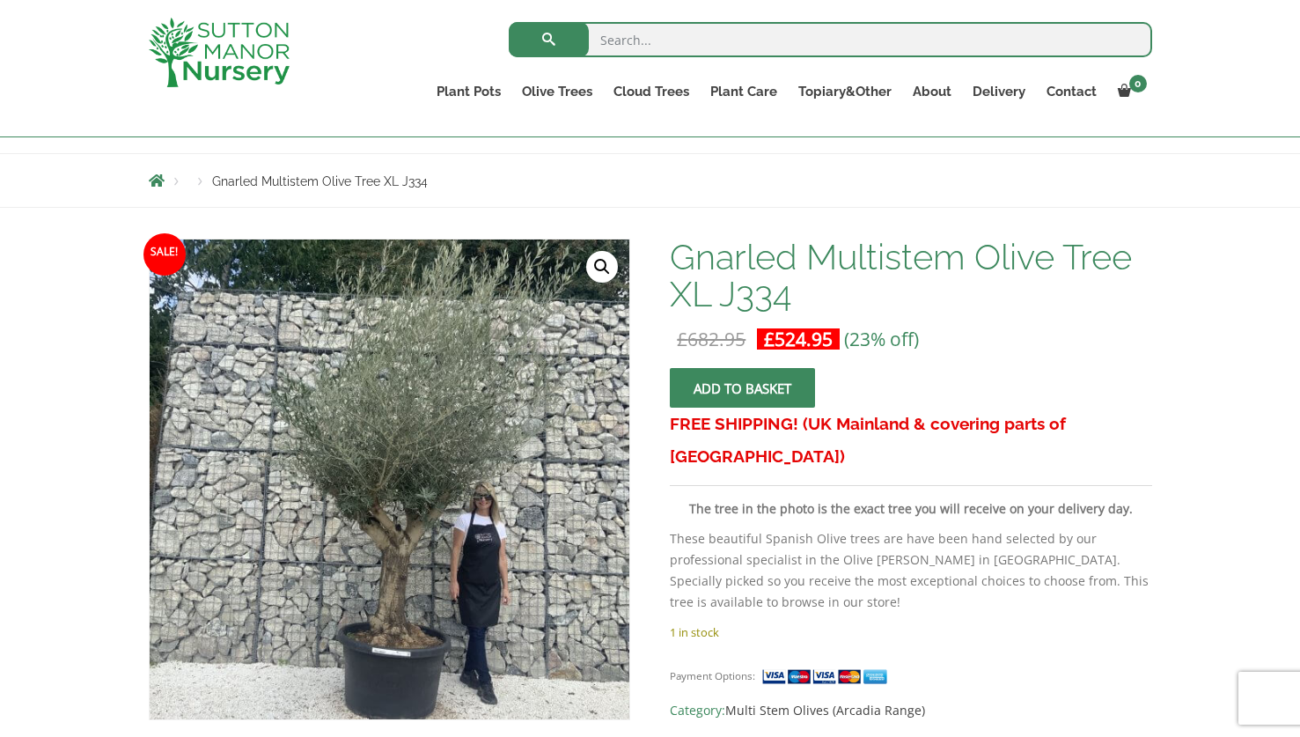
scroll to position [158, 0]
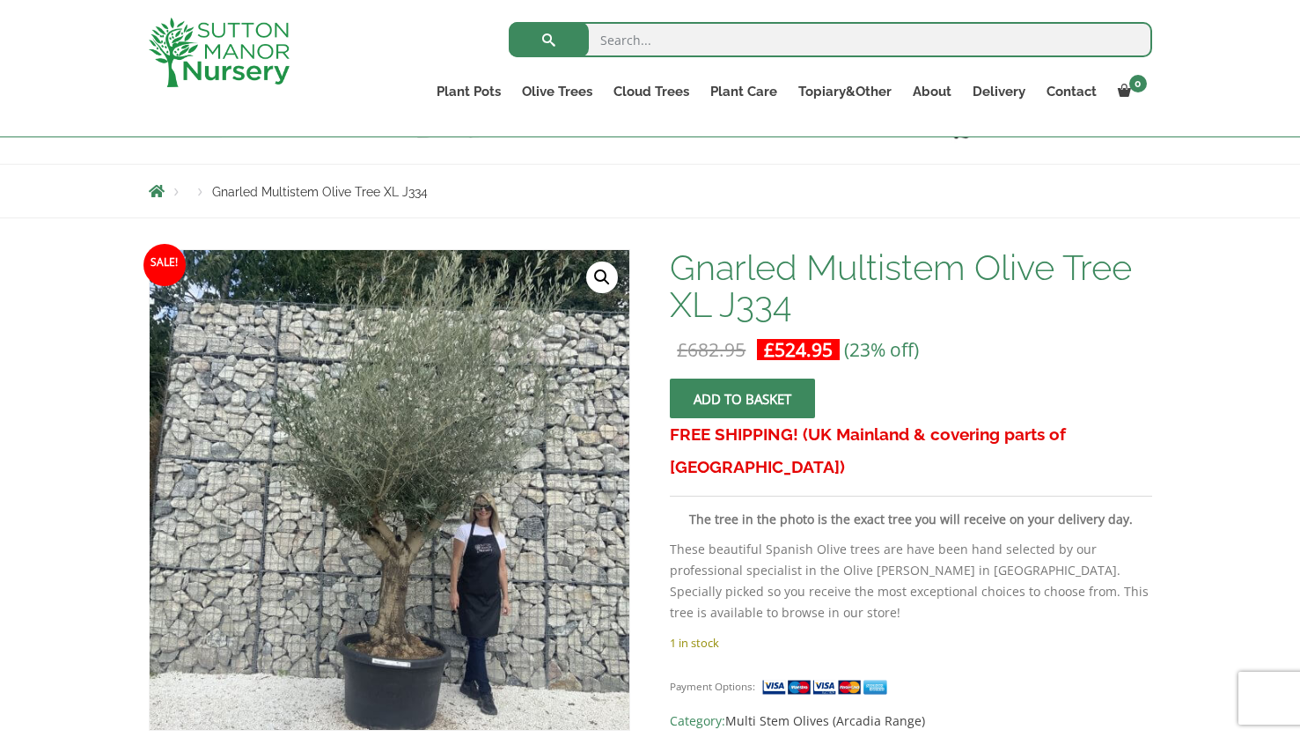
click at [598, 277] on link "🔍" at bounding box center [602, 277] width 32 height 32
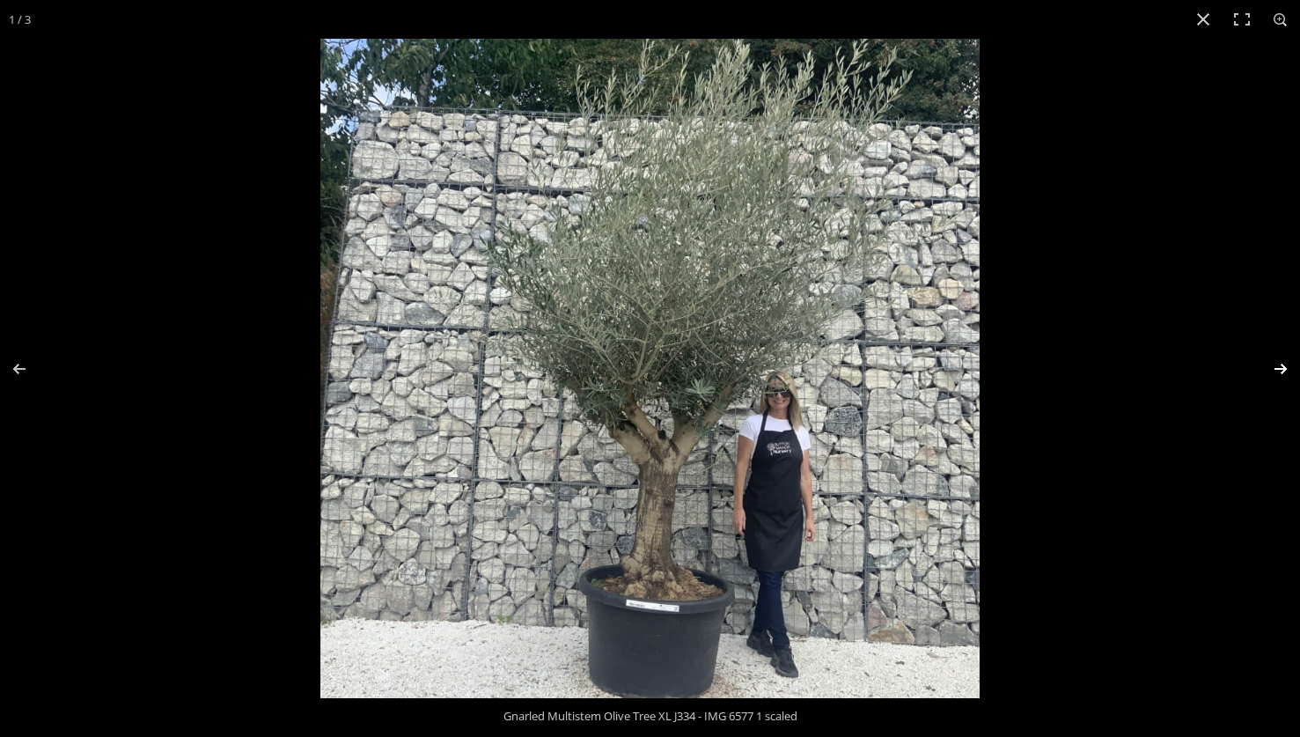
click at [1278, 370] on button "Next (arrow right)" at bounding box center [1270, 369] width 62 height 88
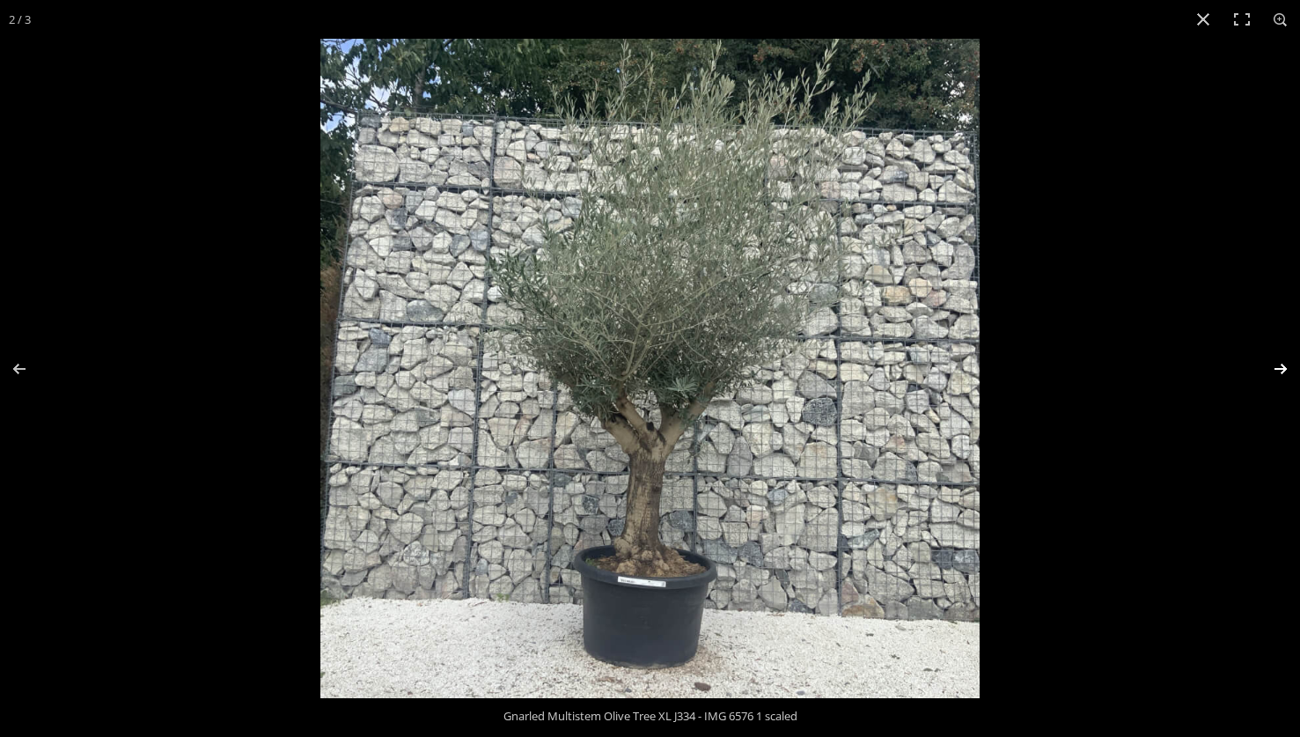
click at [1278, 370] on button "Next (arrow right)" at bounding box center [1270, 369] width 62 height 88
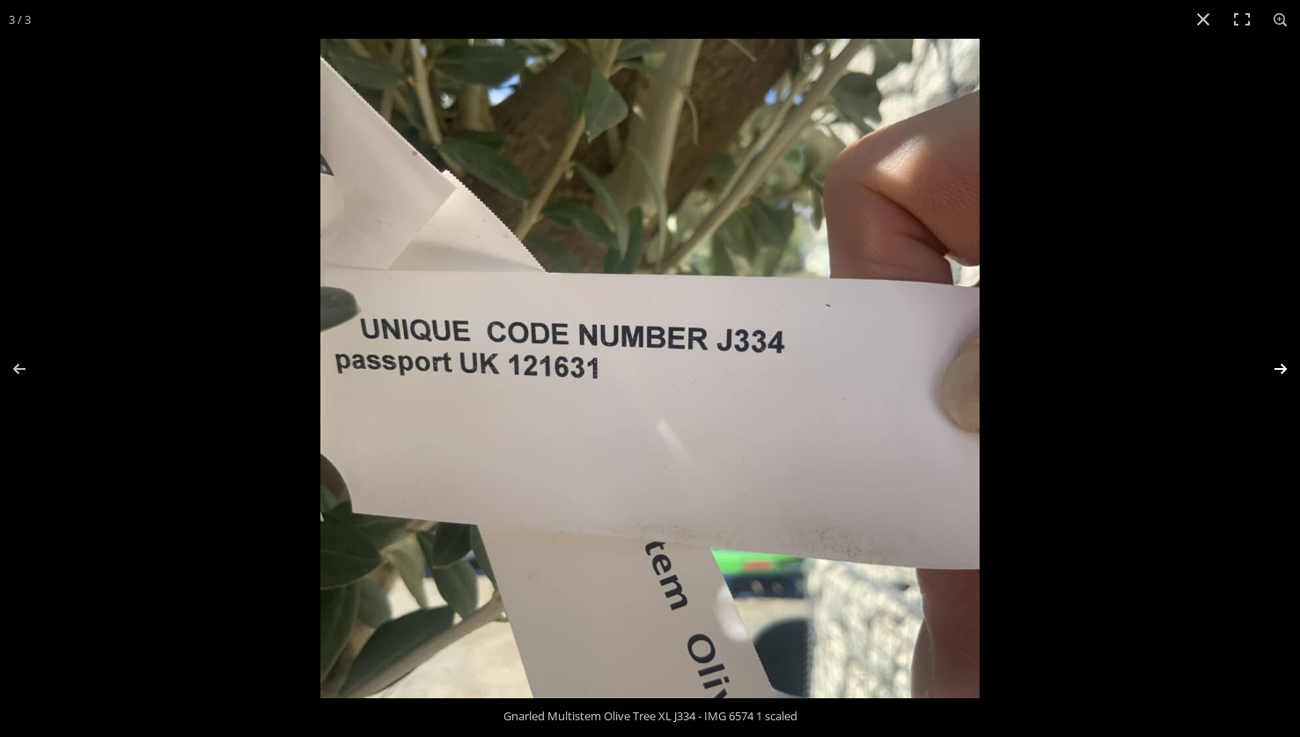
click at [1278, 370] on button "Next (arrow right)" at bounding box center [1270, 369] width 62 height 88
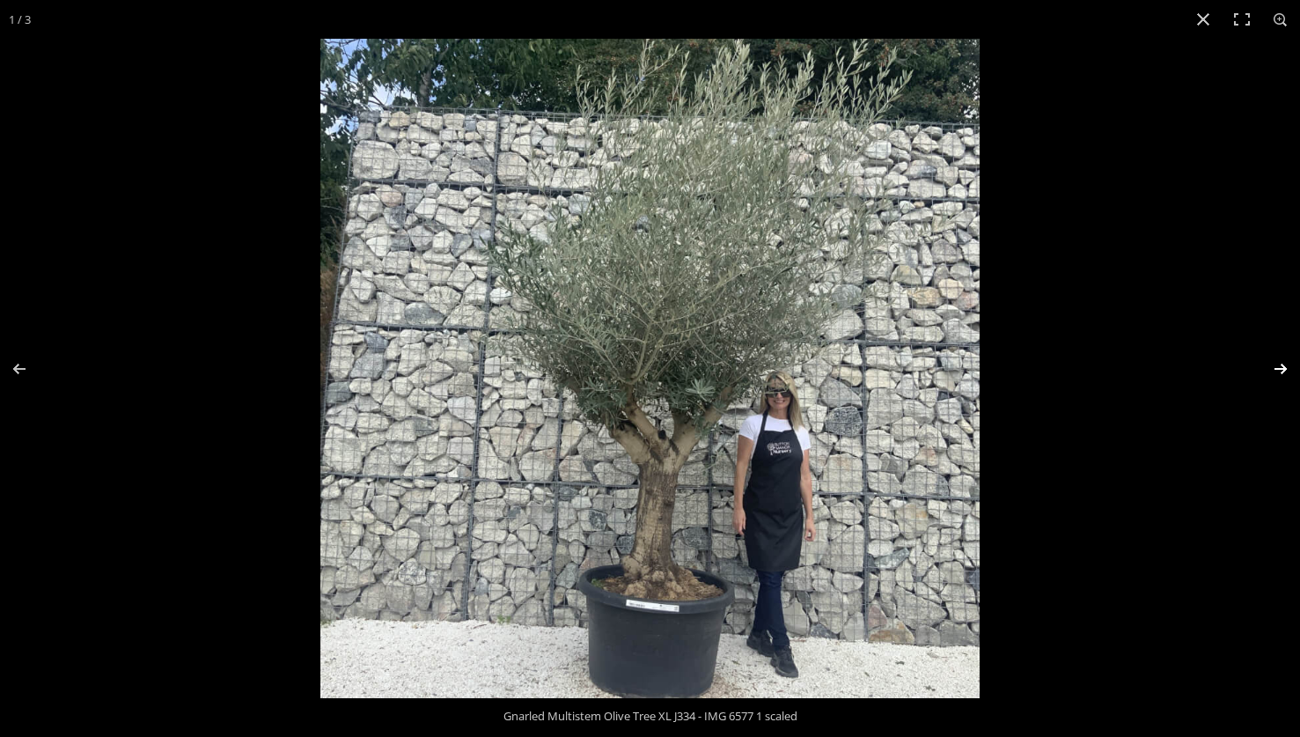
click at [1278, 370] on button "Next (arrow right)" at bounding box center [1270, 369] width 62 height 88
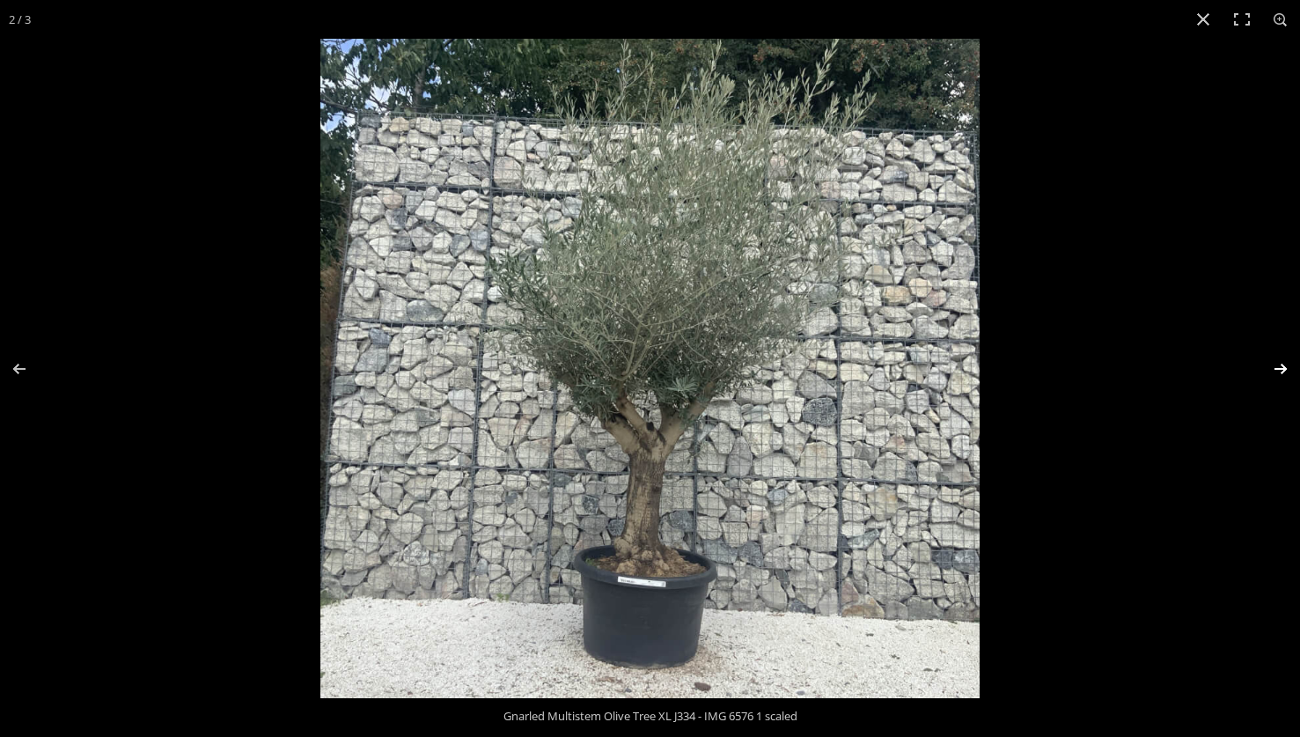
click at [1278, 370] on button "Next (arrow right)" at bounding box center [1270, 369] width 62 height 88
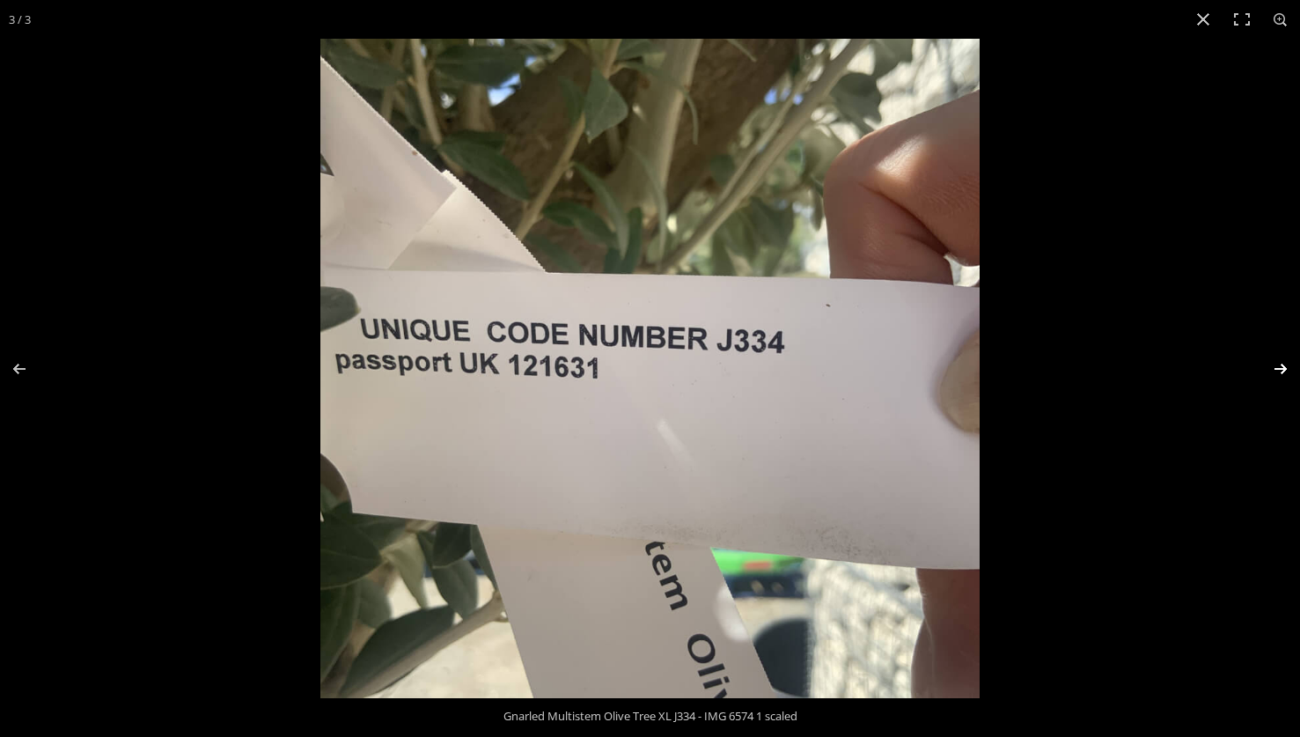
click at [1278, 370] on button "Next (arrow right)" at bounding box center [1270, 369] width 62 height 88
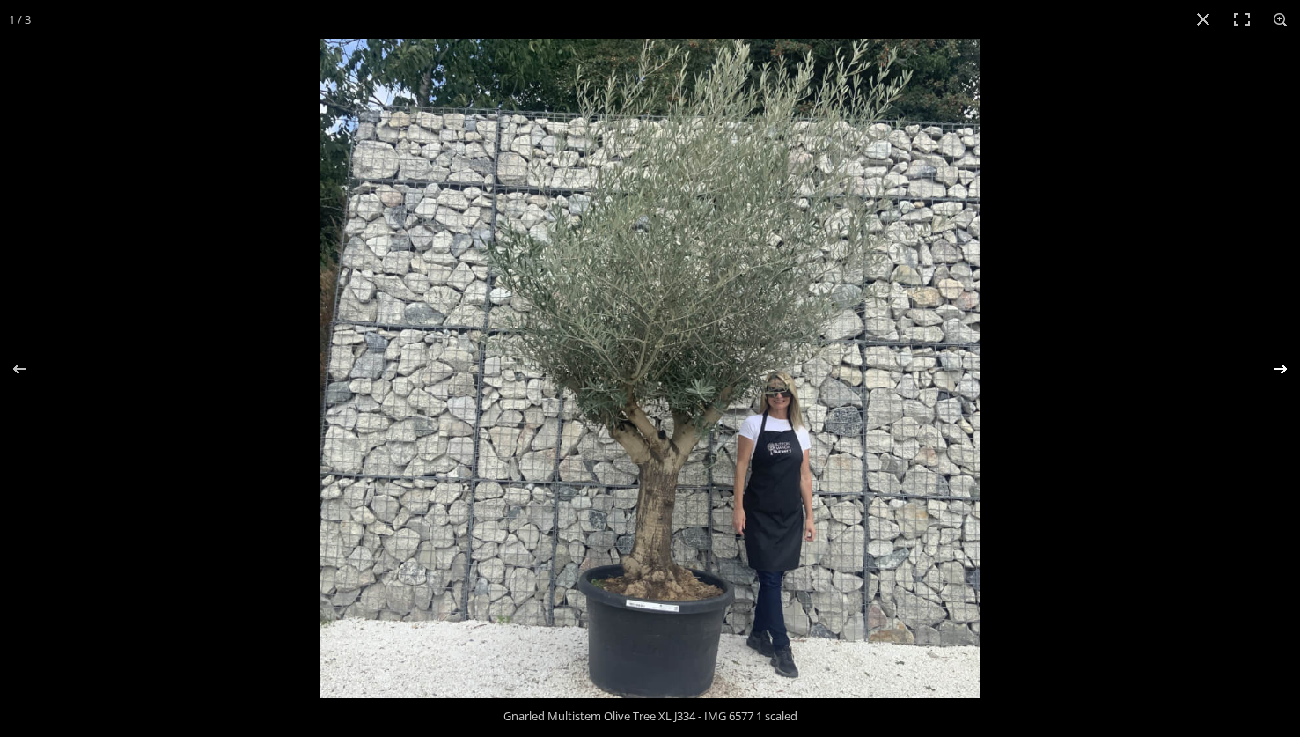
click at [1278, 370] on button "Next (arrow right)" at bounding box center [1270, 369] width 62 height 88
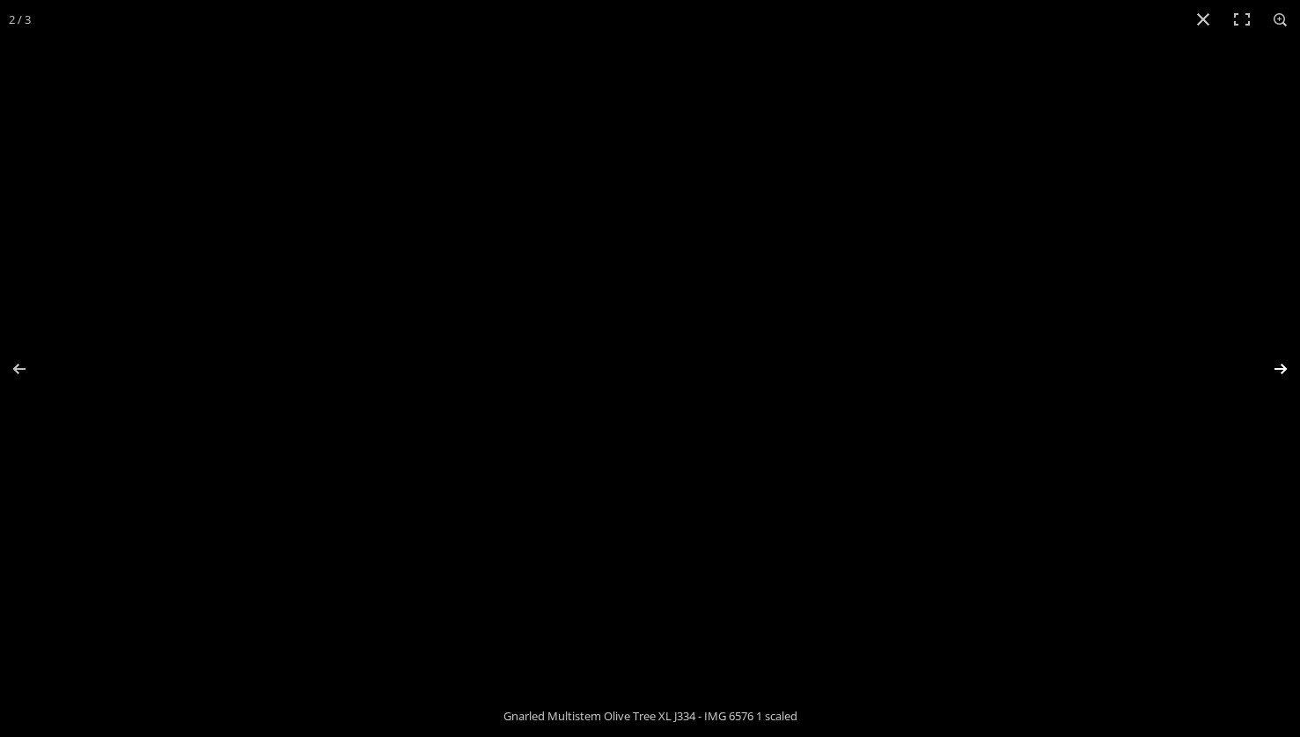
click at [1278, 370] on button "Next (arrow right)" at bounding box center [1270, 369] width 62 height 88
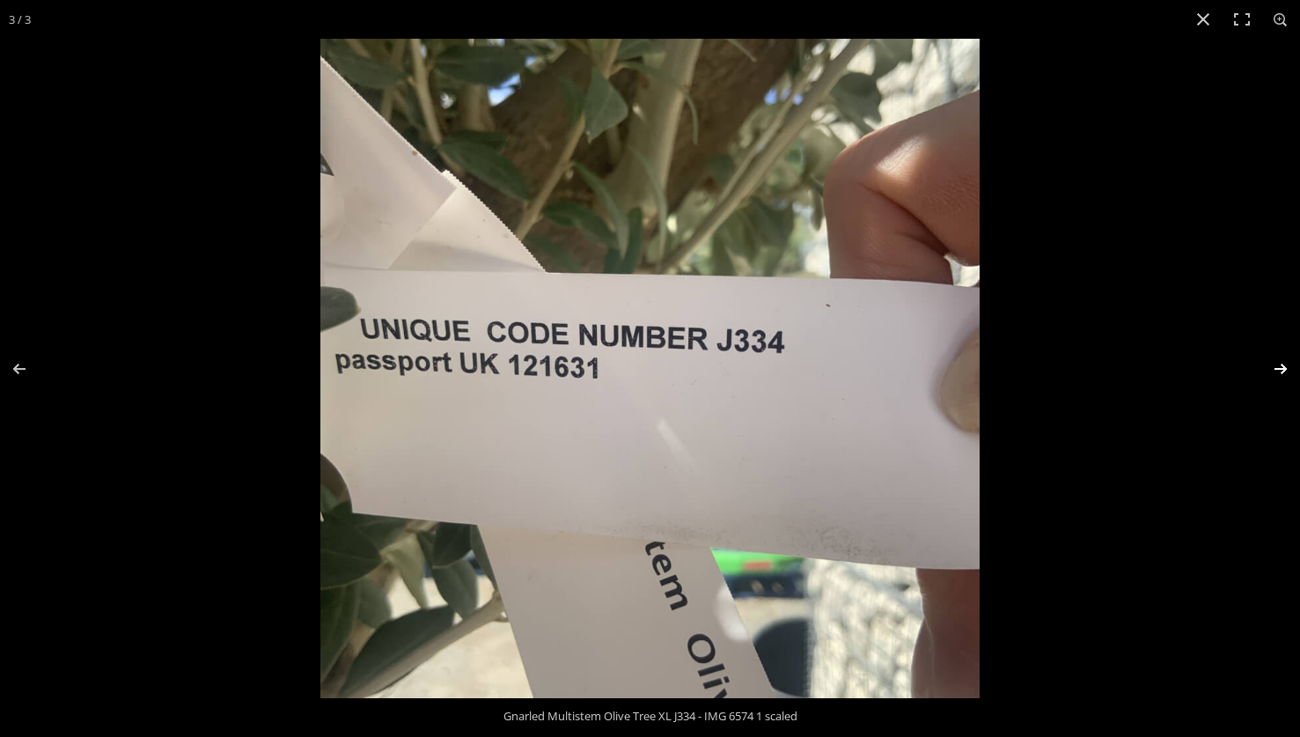
click at [1278, 370] on button "Next (arrow right)" at bounding box center [1270, 369] width 62 height 88
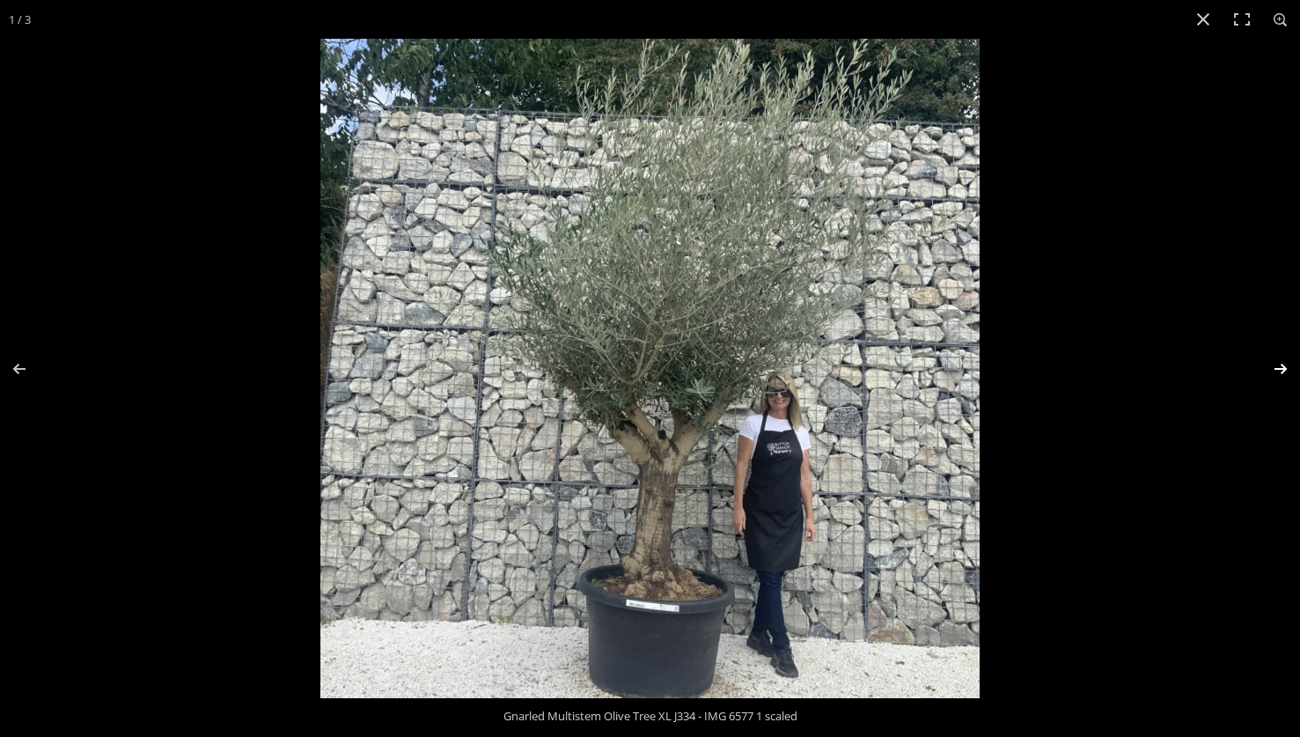
click at [1278, 370] on button "Next (arrow right)" at bounding box center [1270, 369] width 62 height 88
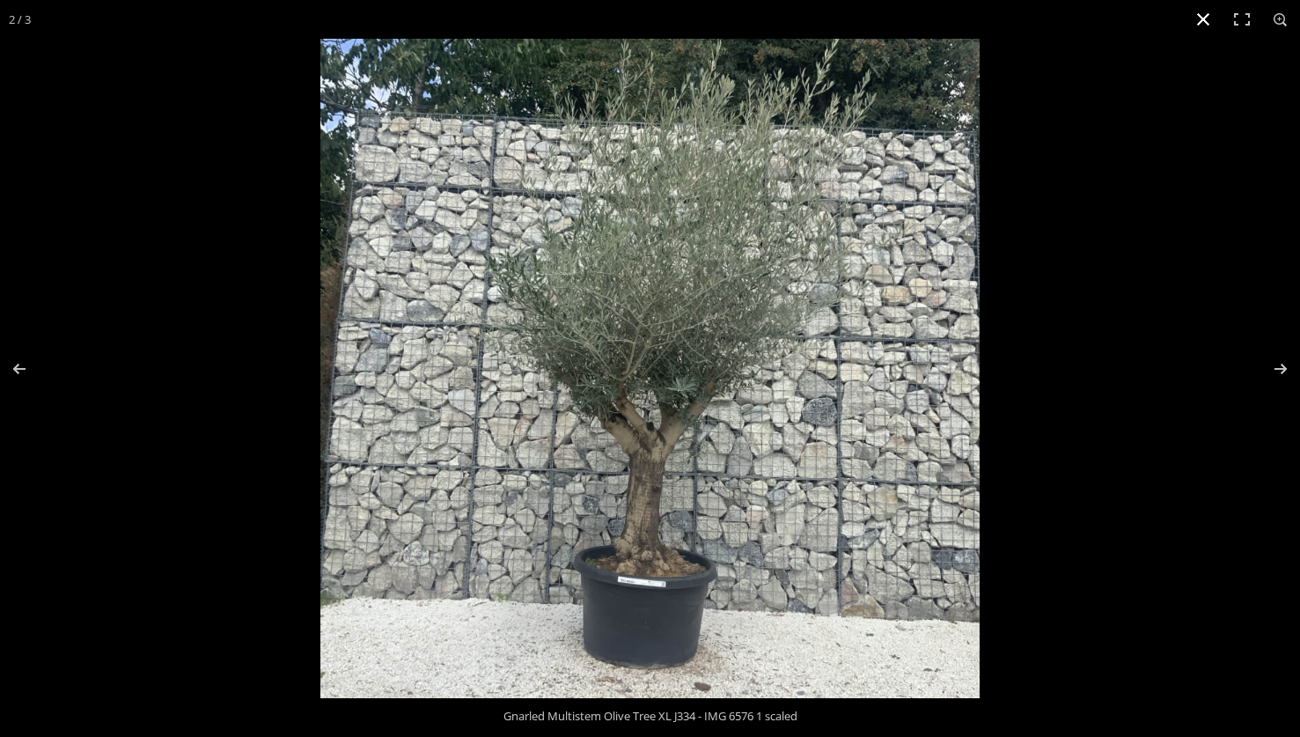
click at [1202, 20] on button "Close (Esc)" at bounding box center [1203, 19] width 39 height 39
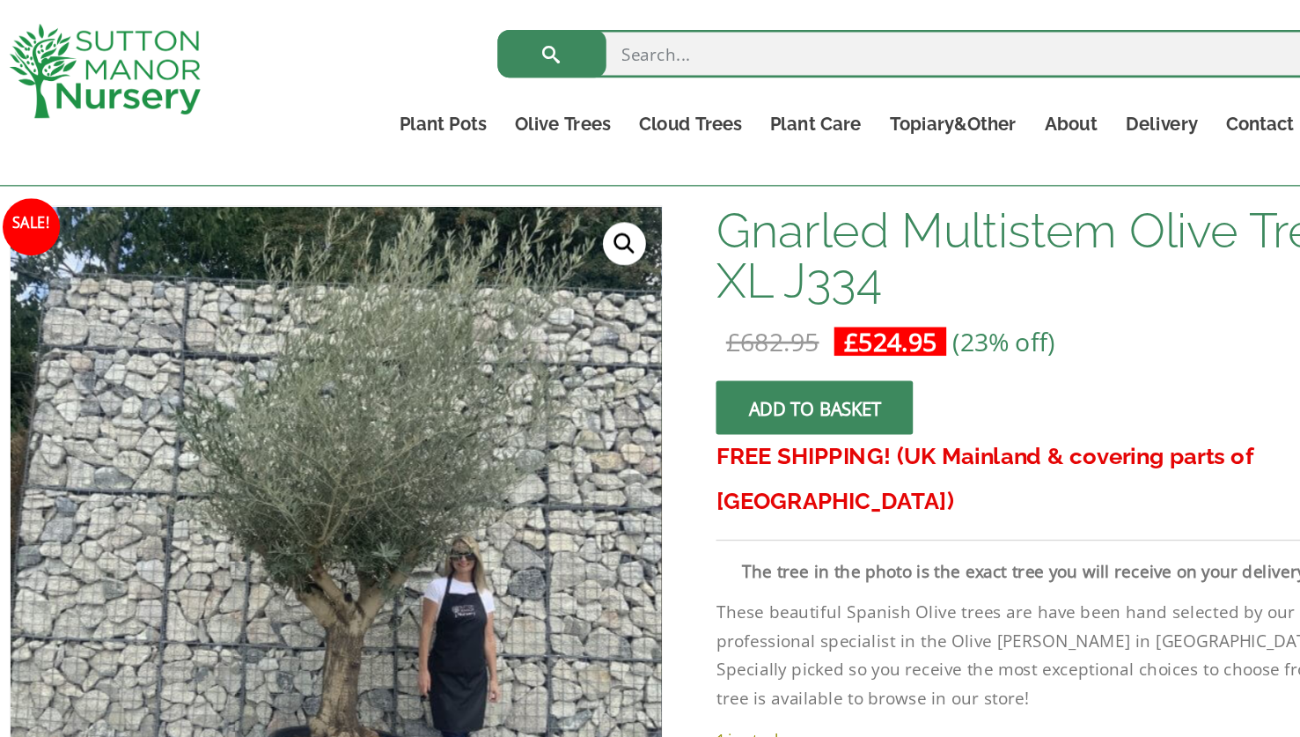
scroll to position [0, 0]
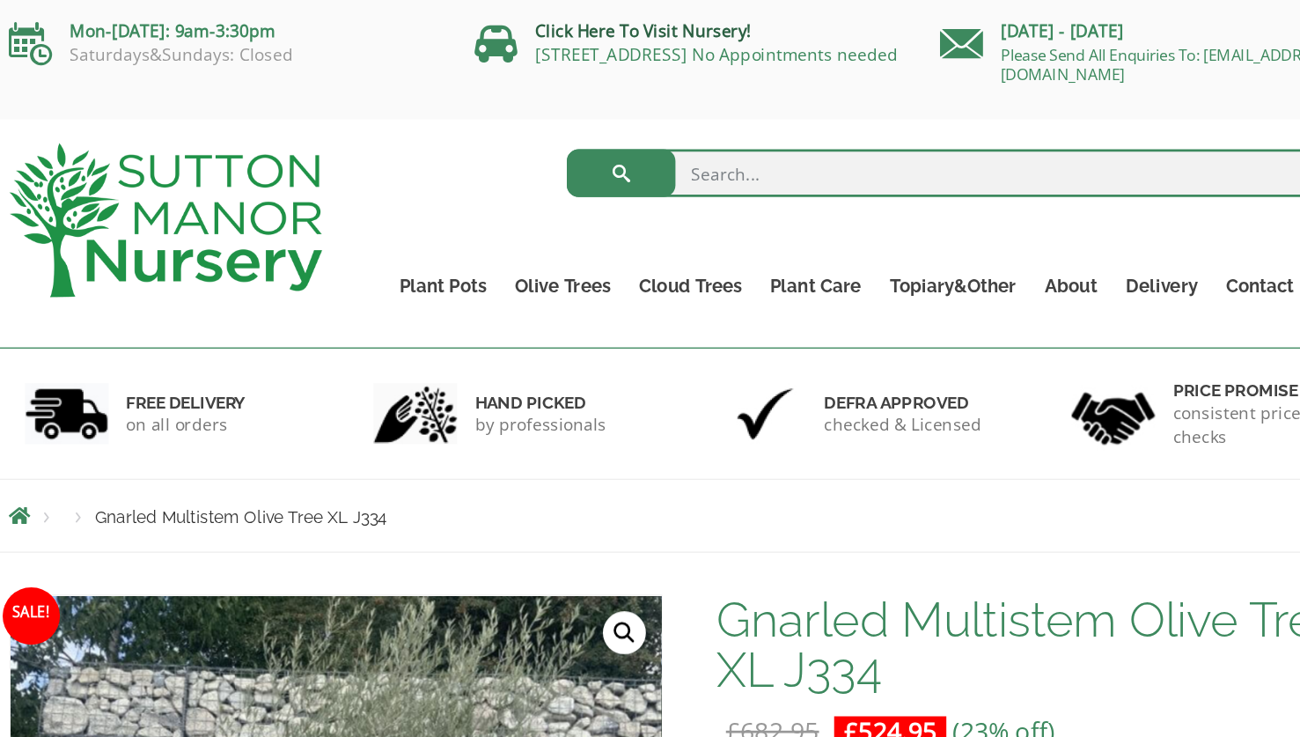
click at [609, 25] on link "Click Here To Visit Nursery!" at bounding box center [616, 22] width 159 height 17
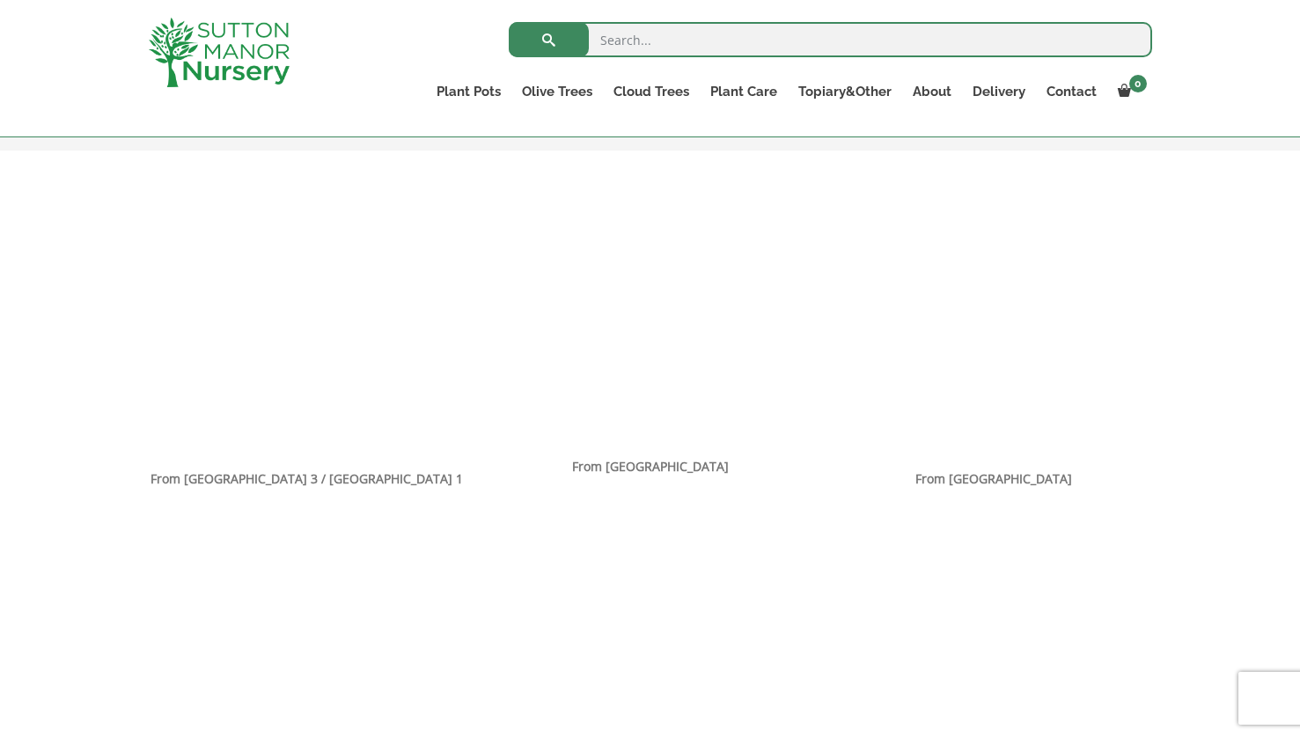
scroll to position [1062, 0]
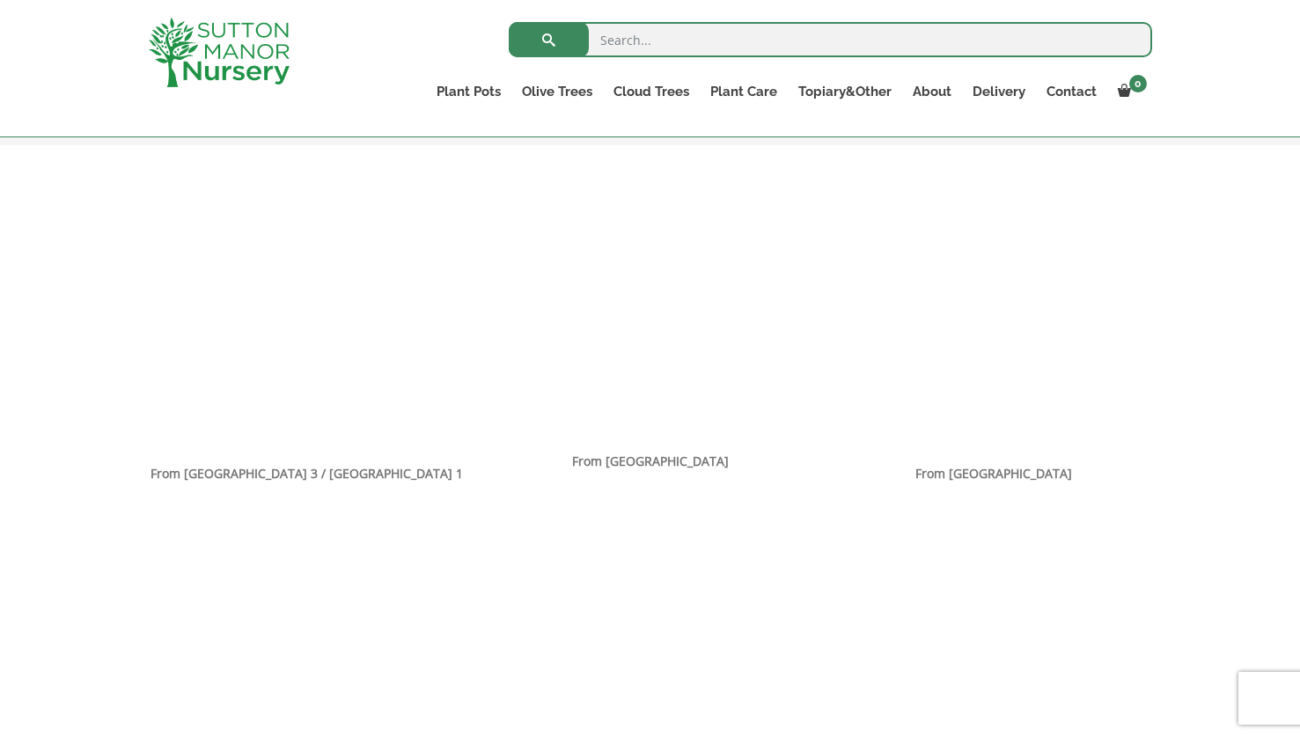
click at [291, 652] on div "From [GEOGRAPHIC_DATA]" at bounding box center [651, 617] width 1030 height 318
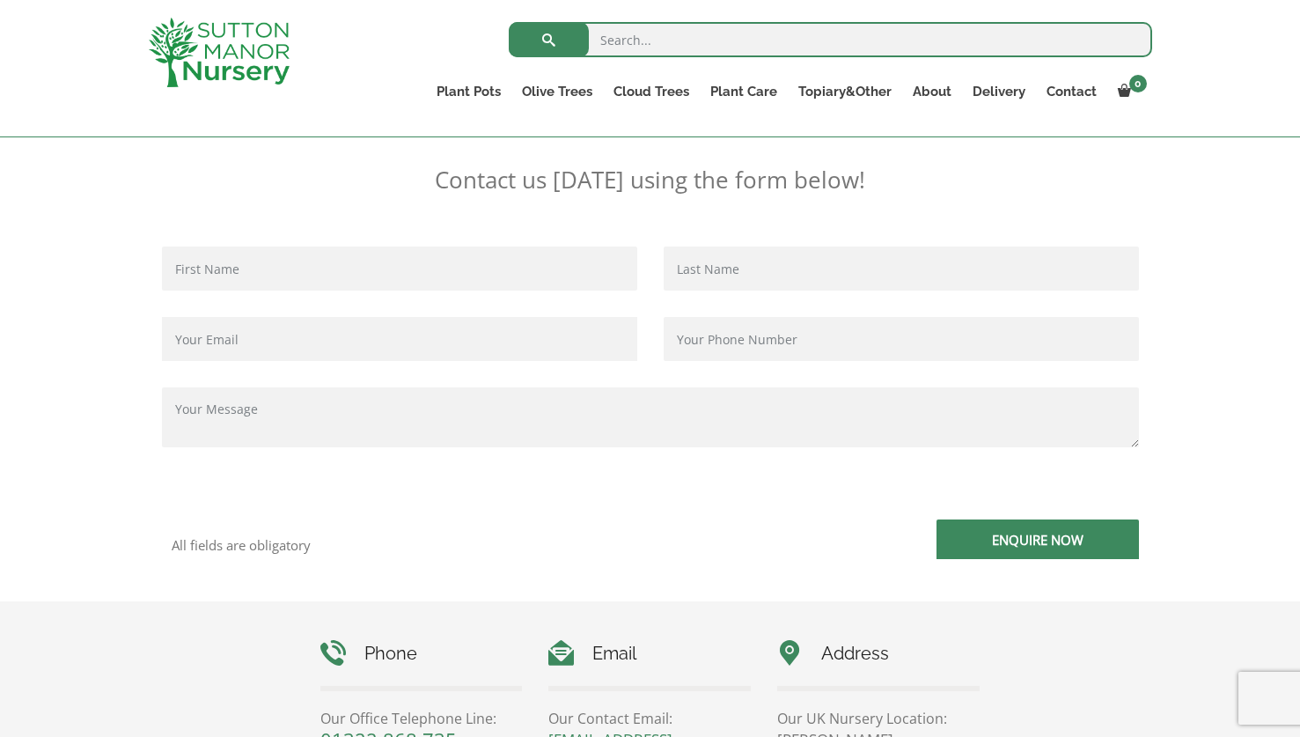
scroll to position [0, 0]
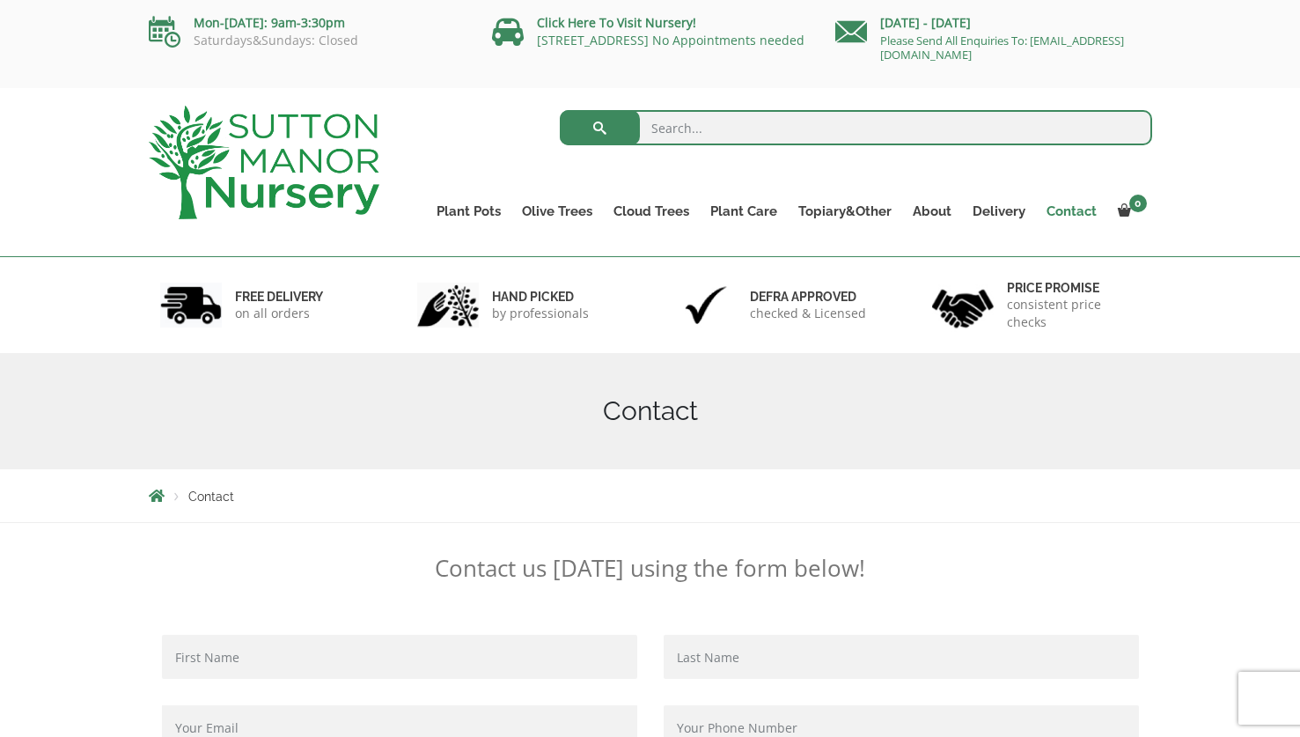
click at [1071, 212] on link "Contact" at bounding box center [1071, 211] width 71 height 25
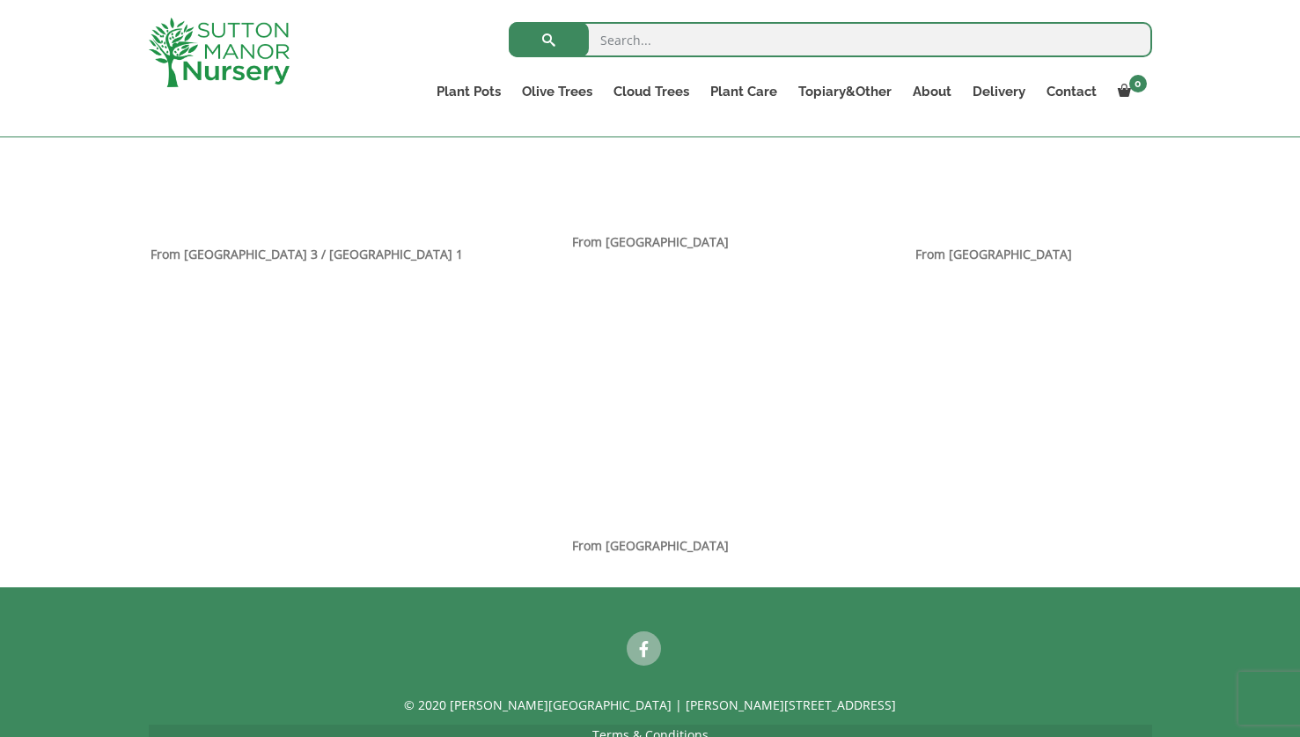
scroll to position [1283, 0]
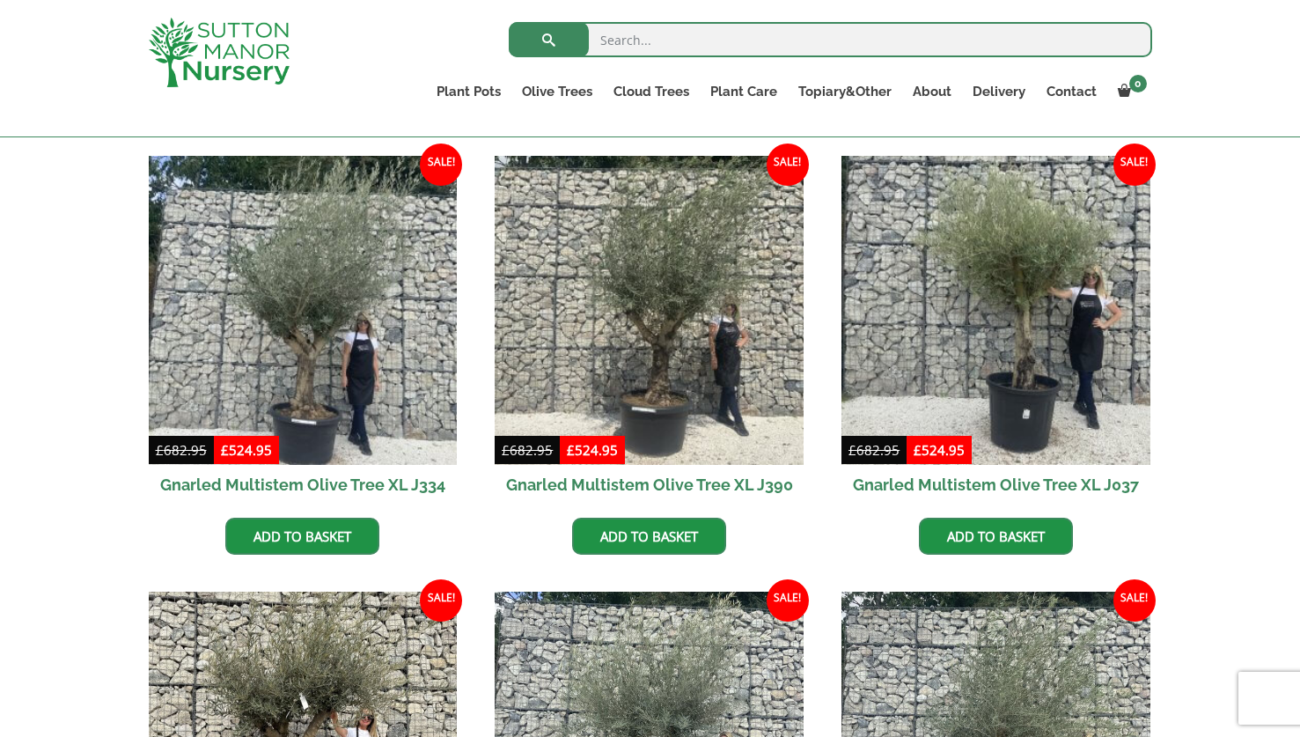
scroll to position [784, 0]
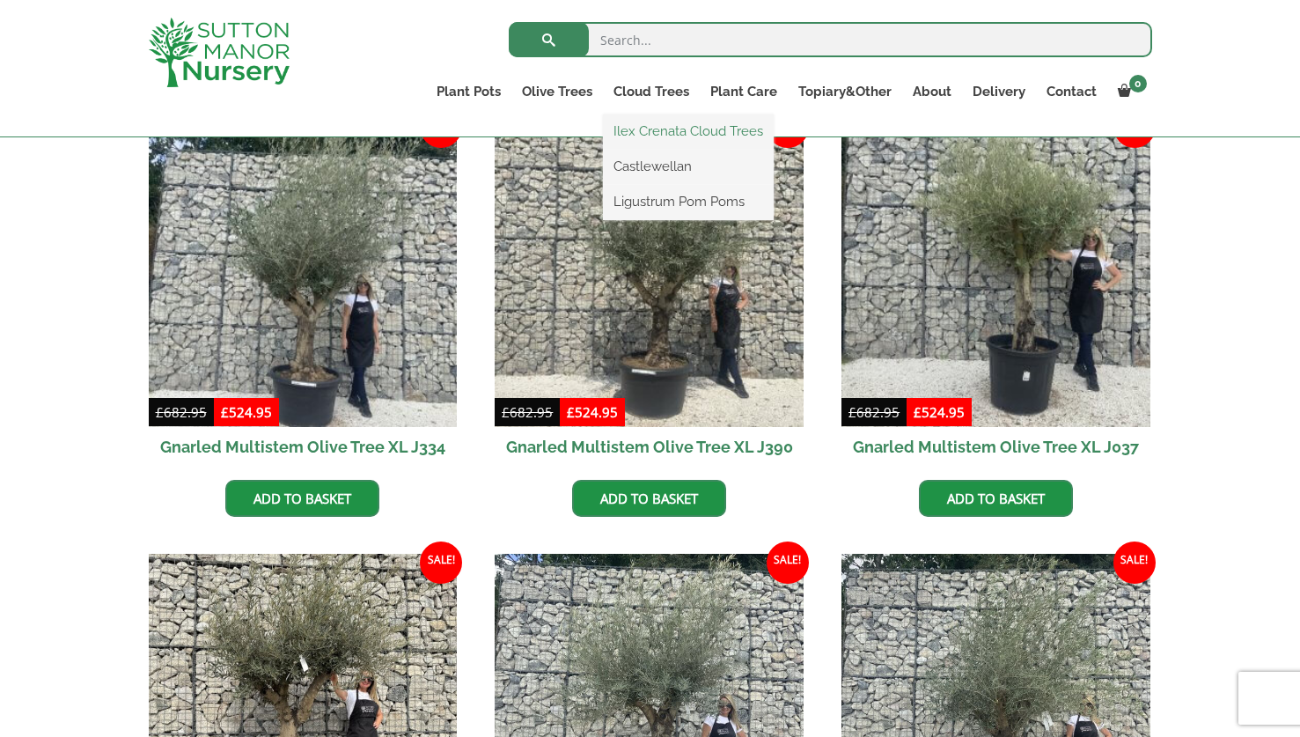
click at [701, 136] on link "Ilex Crenata Cloud Trees" at bounding box center [688, 131] width 171 height 26
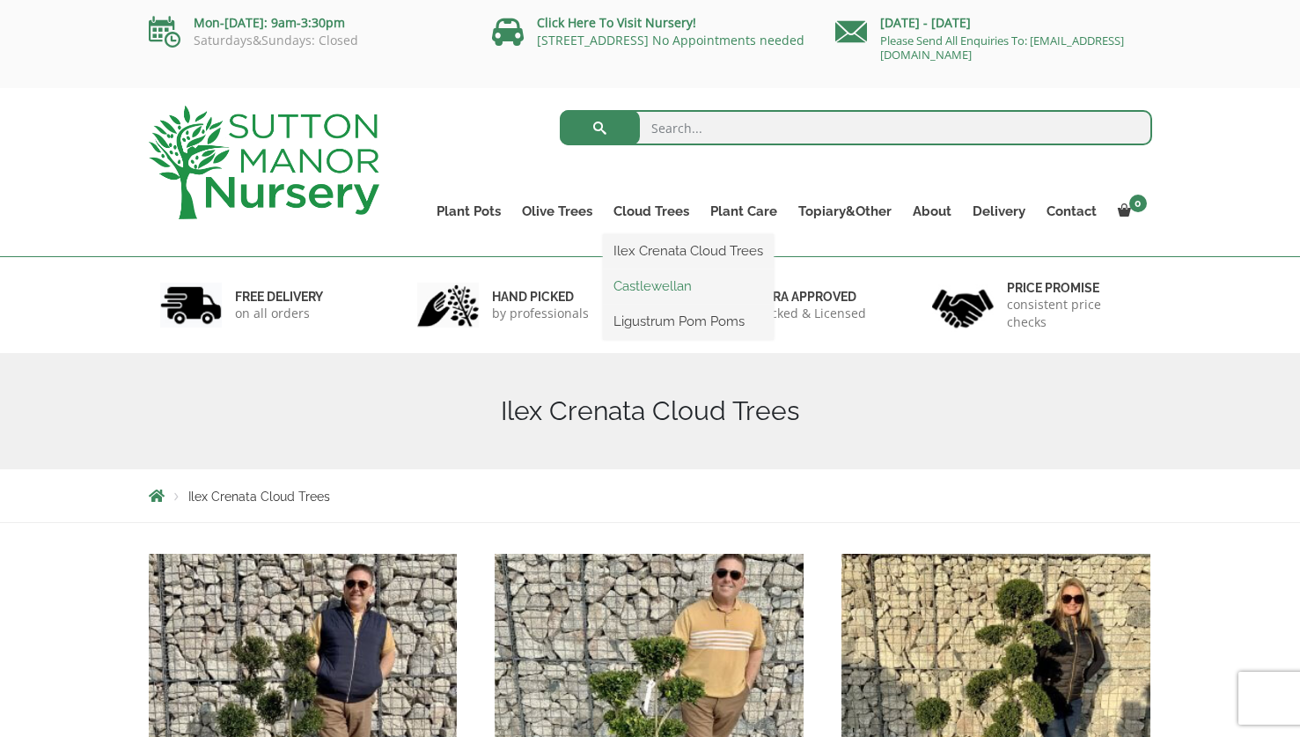
click at [641, 288] on link "Castlewellan" at bounding box center [688, 286] width 171 height 26
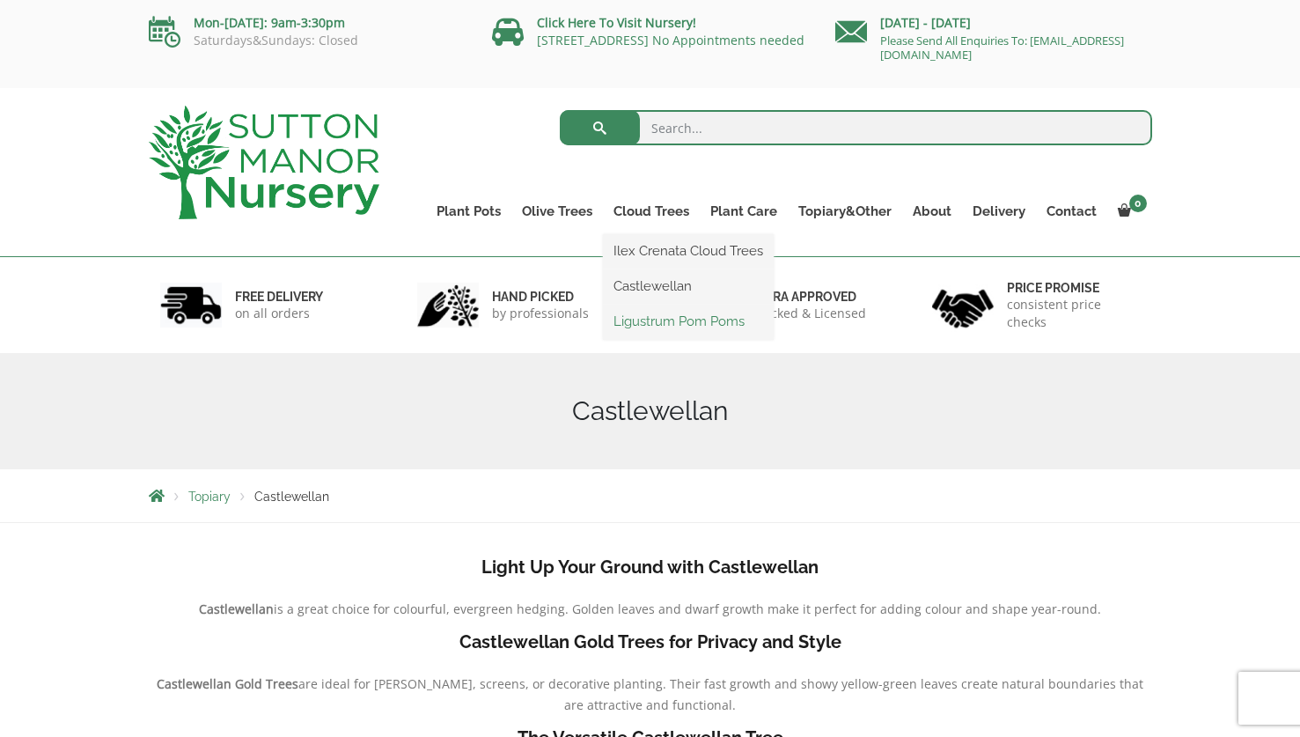
click at [656, 324] on link "Ligustrum Pom Poms" at bounding box center [688, 321] width 171 height 26
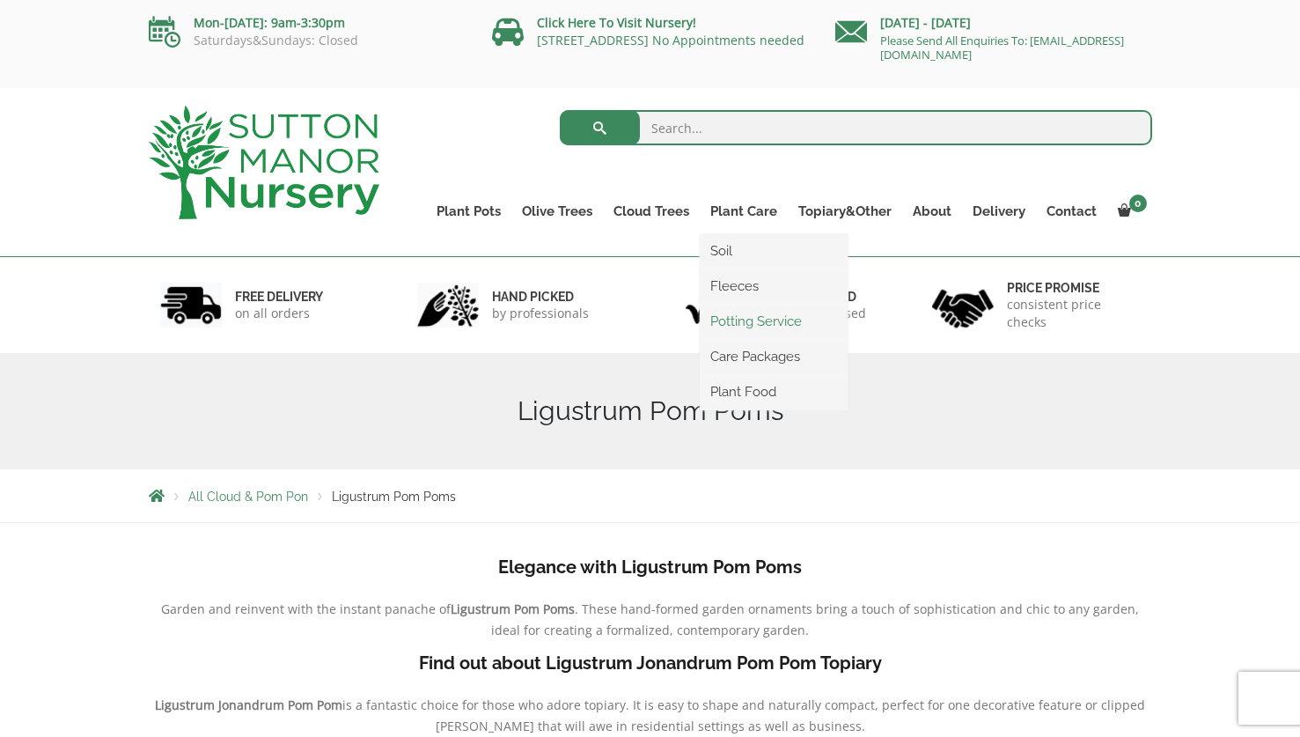
click at [742, 320] on link "Potting Service" at bounding box center [774, 321] width 148 height 26
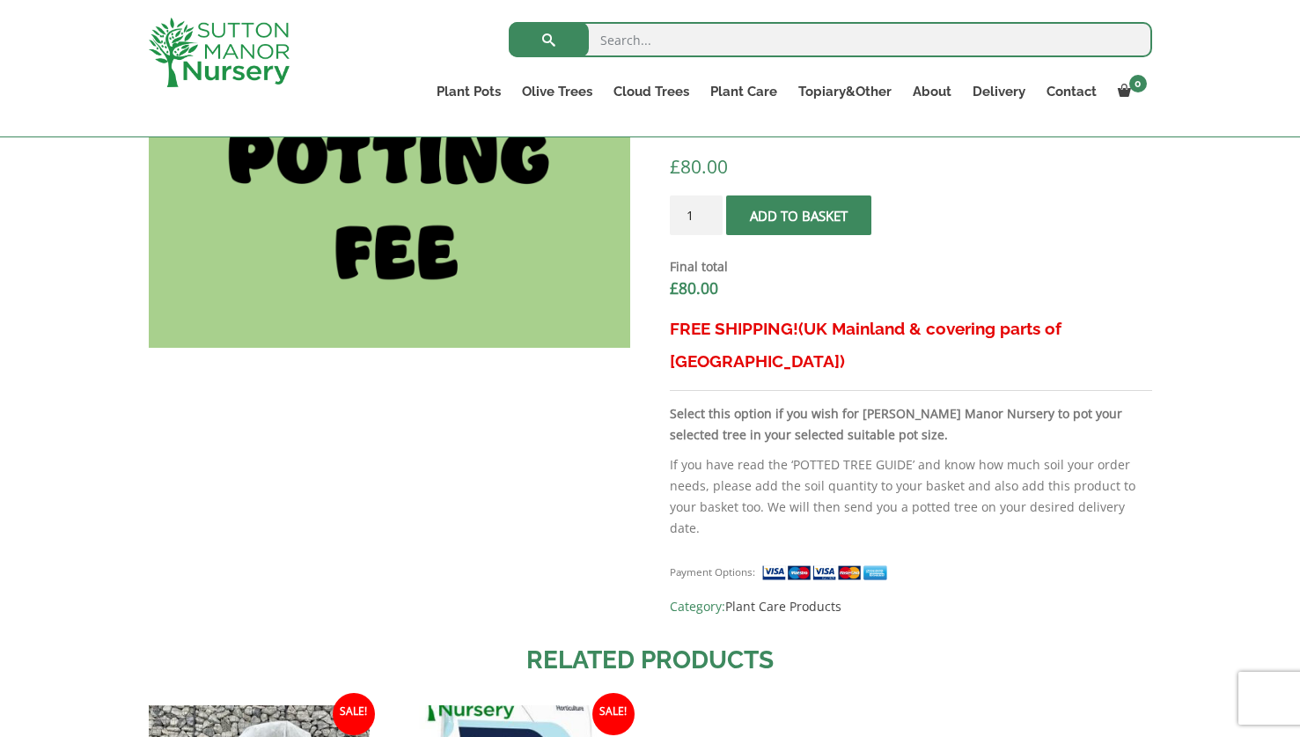
scroll to position [559, 0]
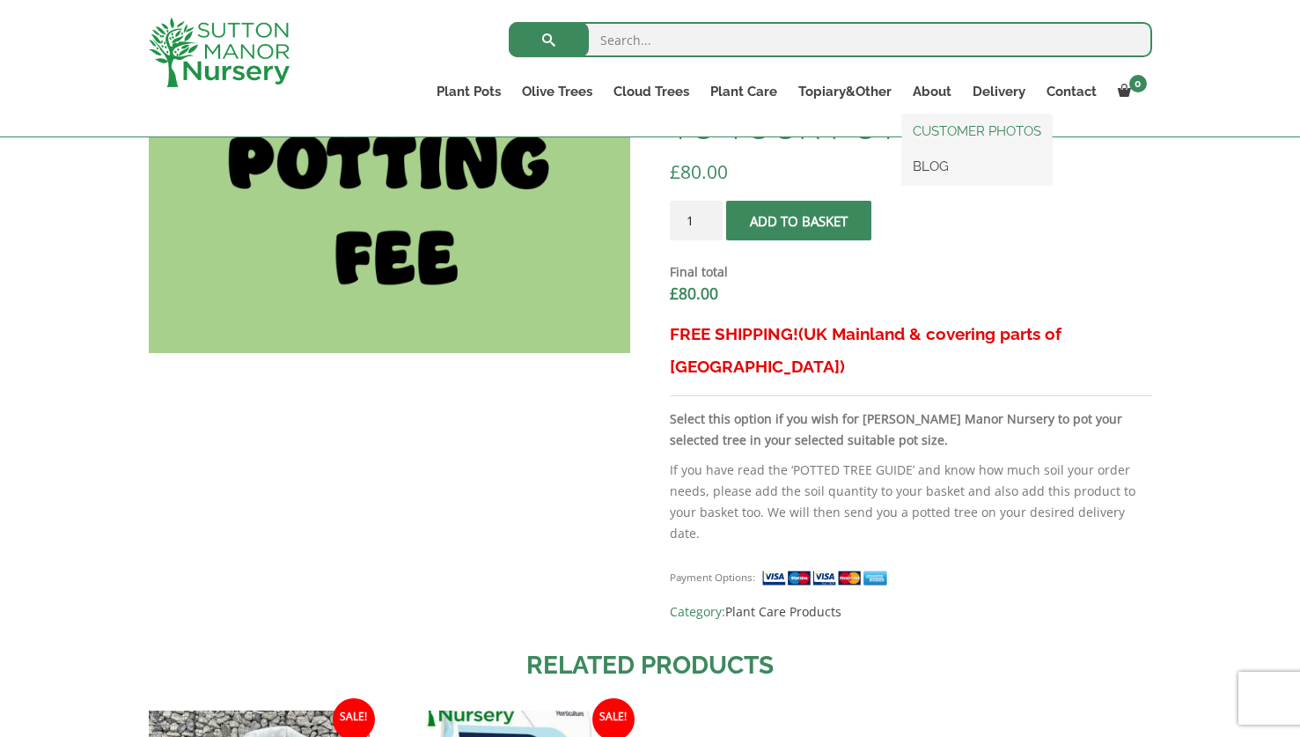
click at [942, 129] on link "CUSTOMER PHOTOS" at bounding box center [977, 131] width 150 height 26
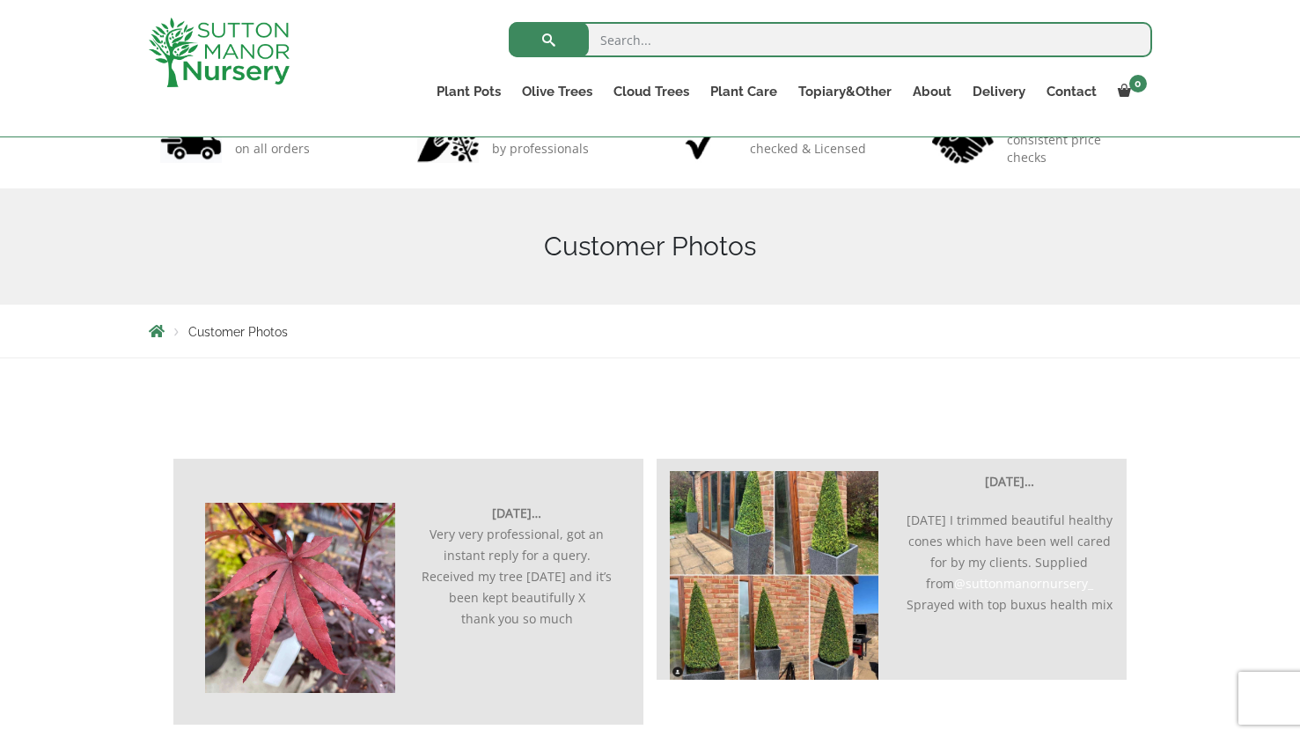
scroll to position [99, 0]
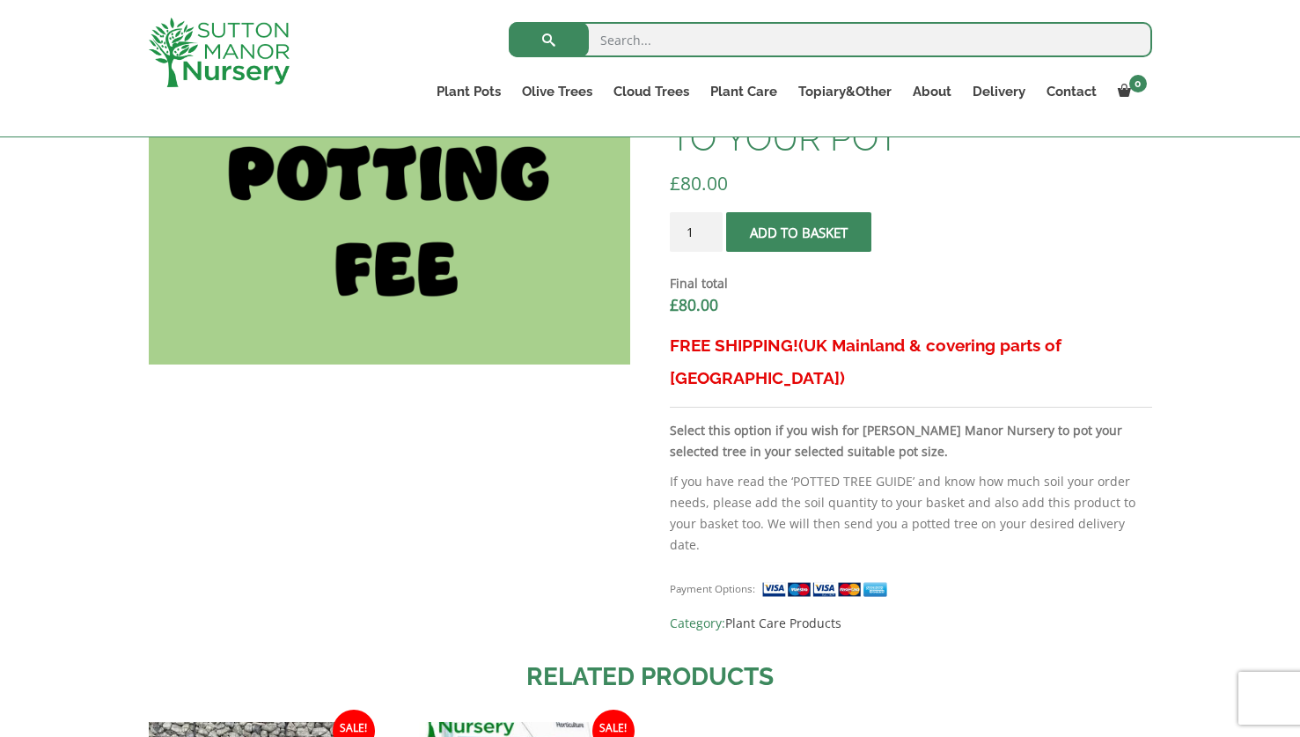
scroll to position [559, 0]
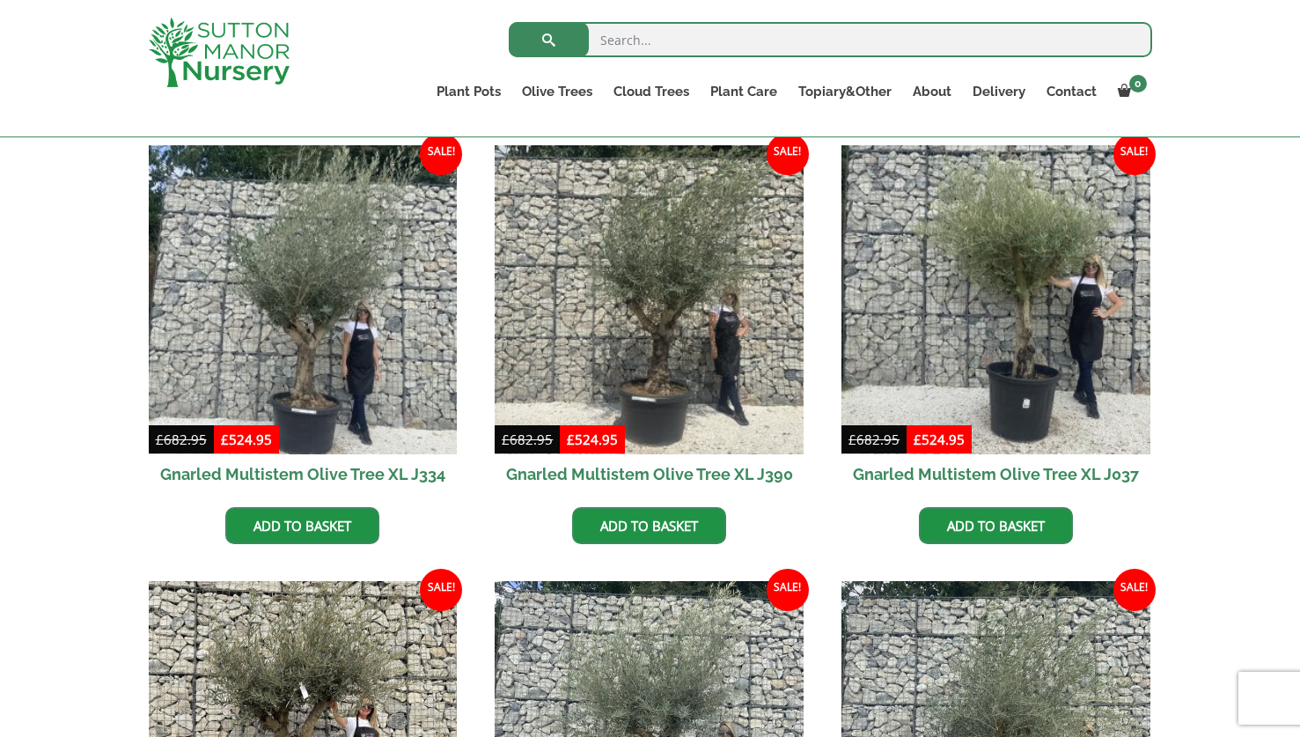
scroll to position [784, 0]
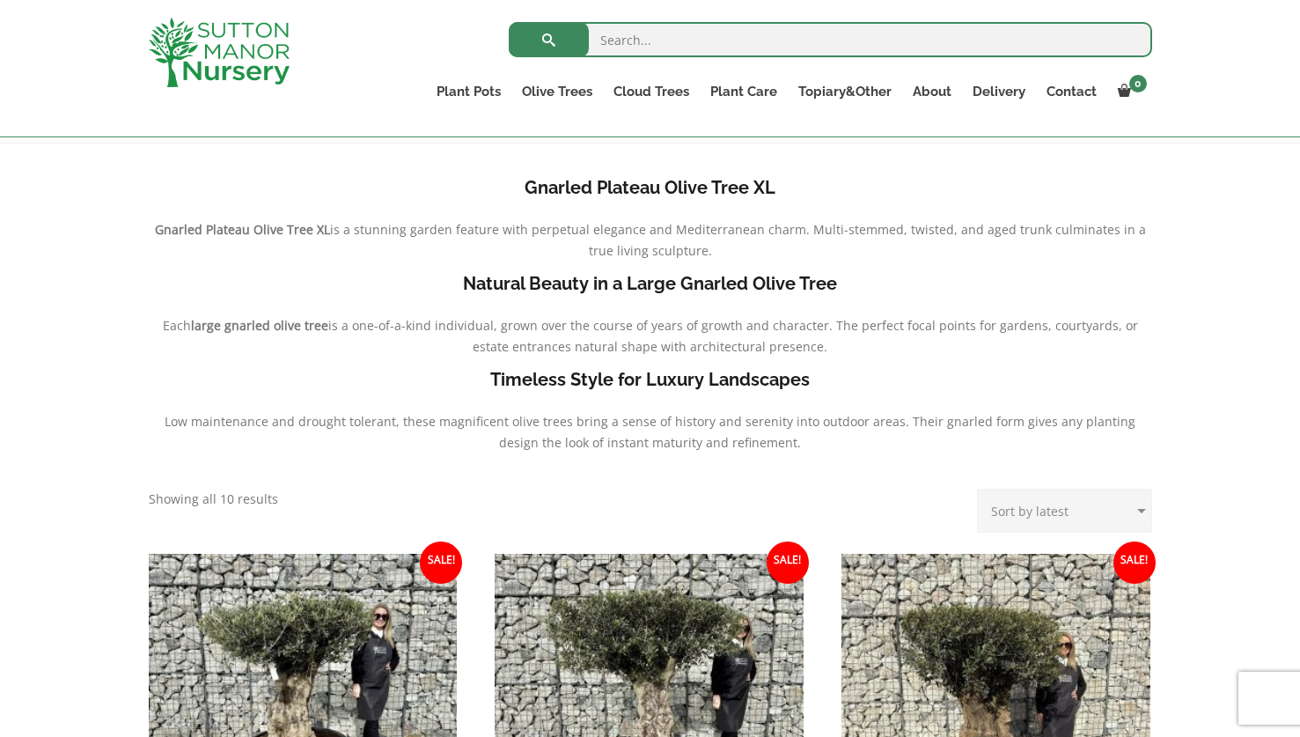
scroll to position [370, 0]
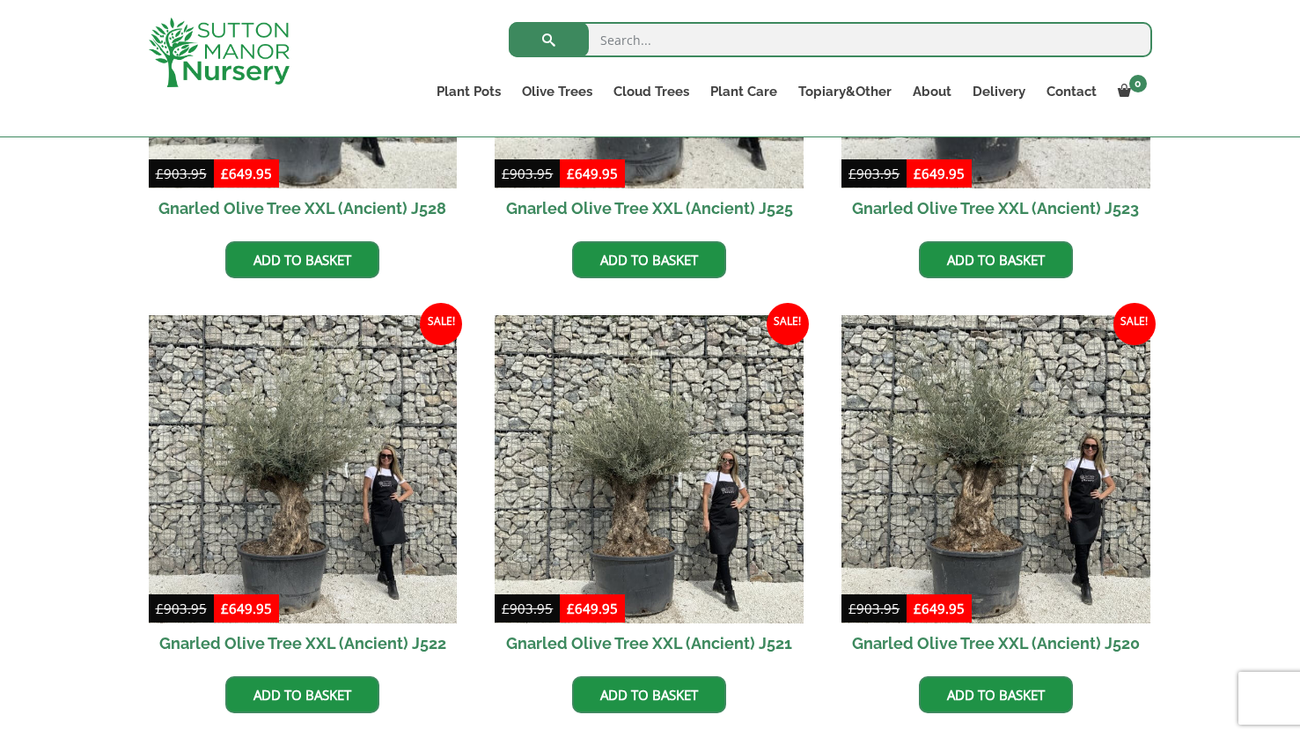
scroll to position [740, 0]
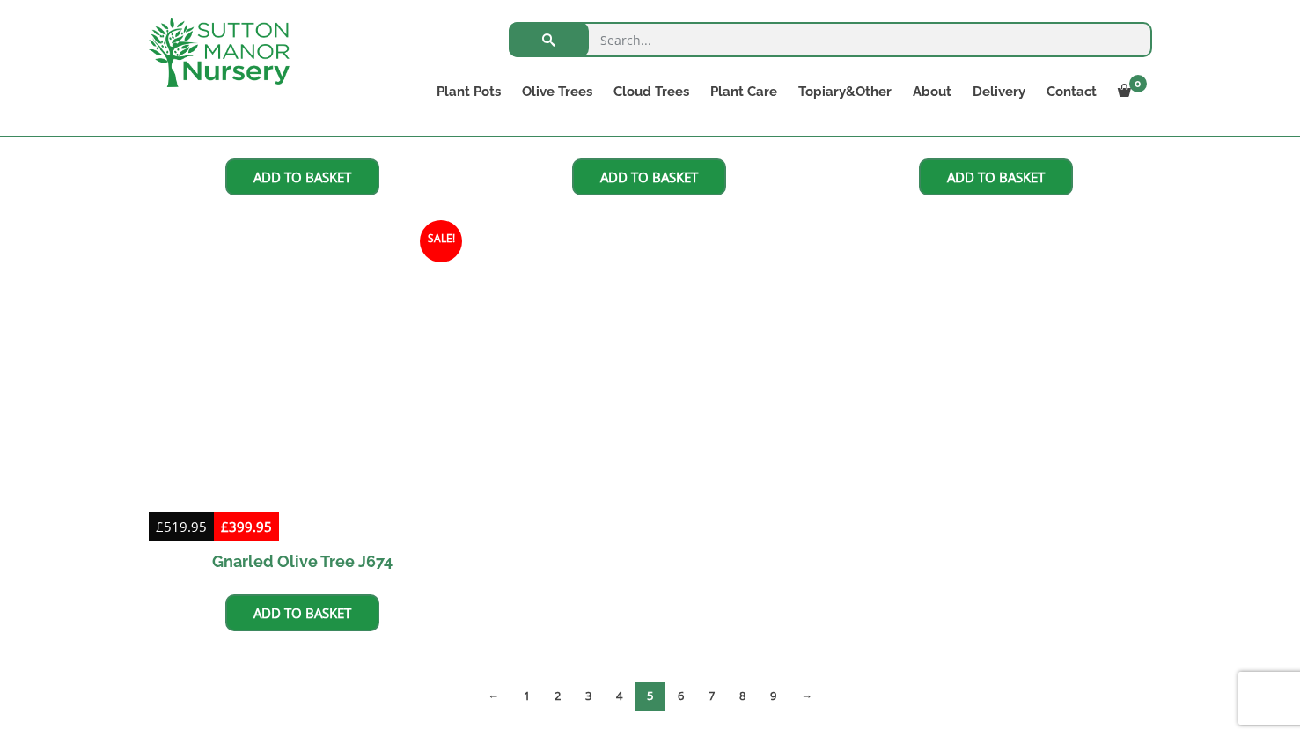
scroll to position [2603, 0]
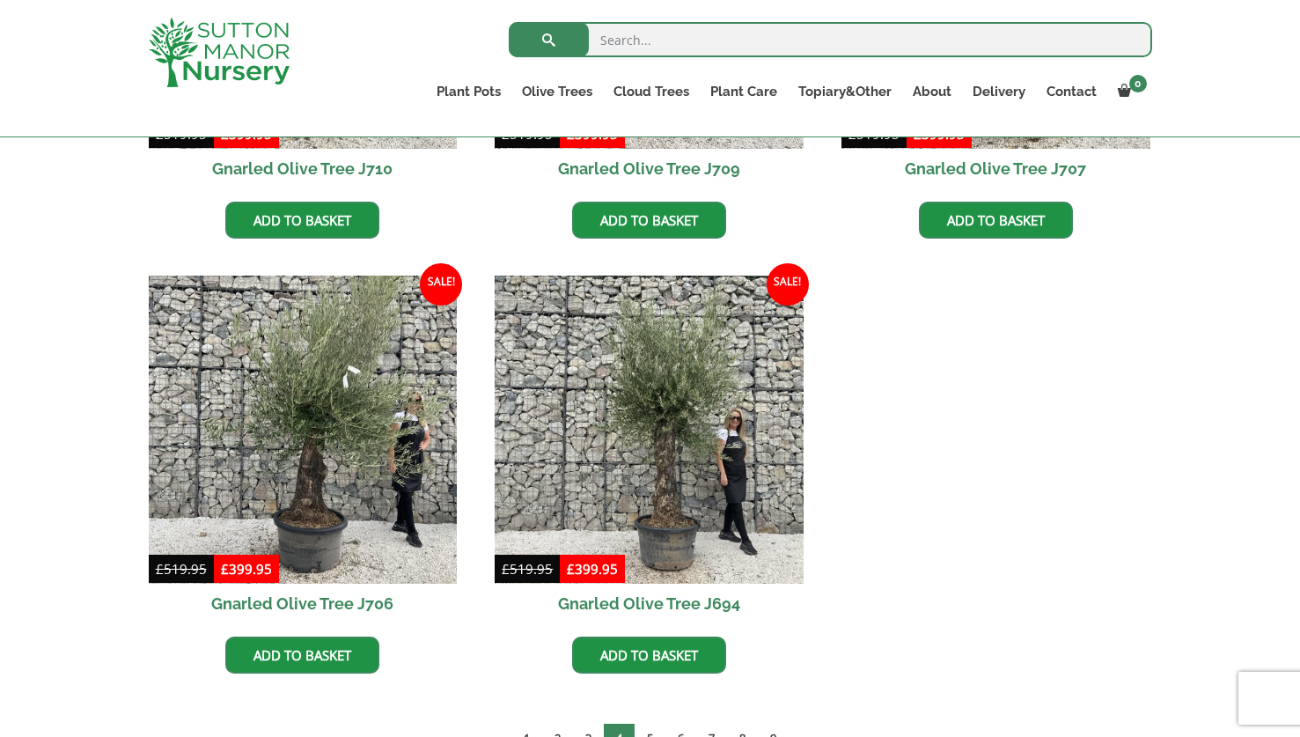
scroll to position [1766, 0]
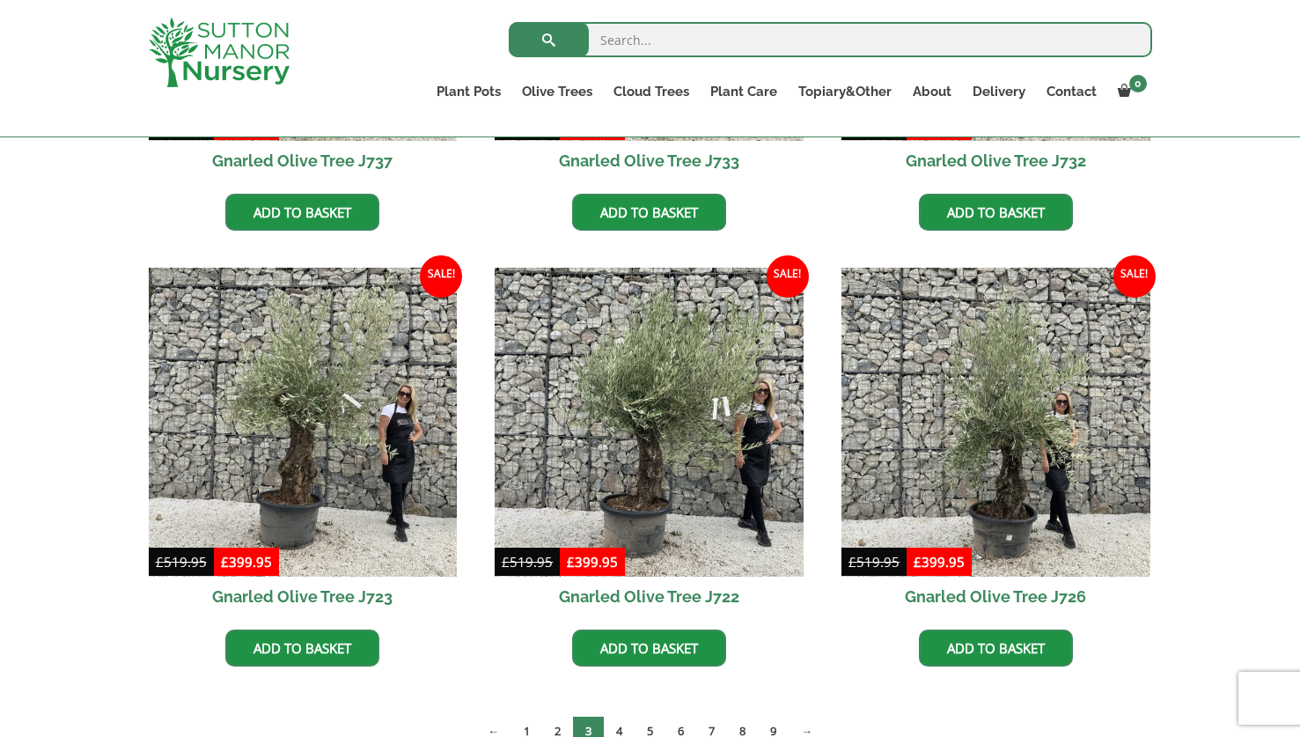
scroll to position [1251, 0]
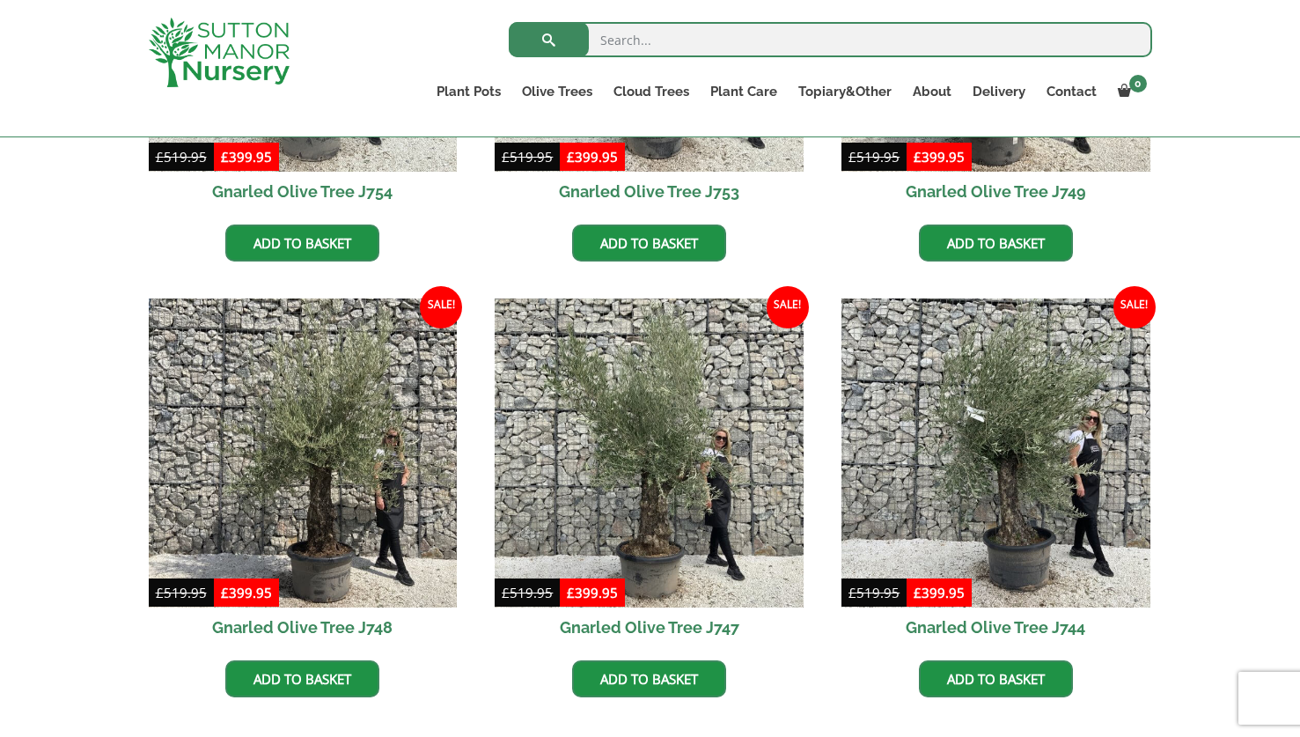
scroll to position [1228, 0]
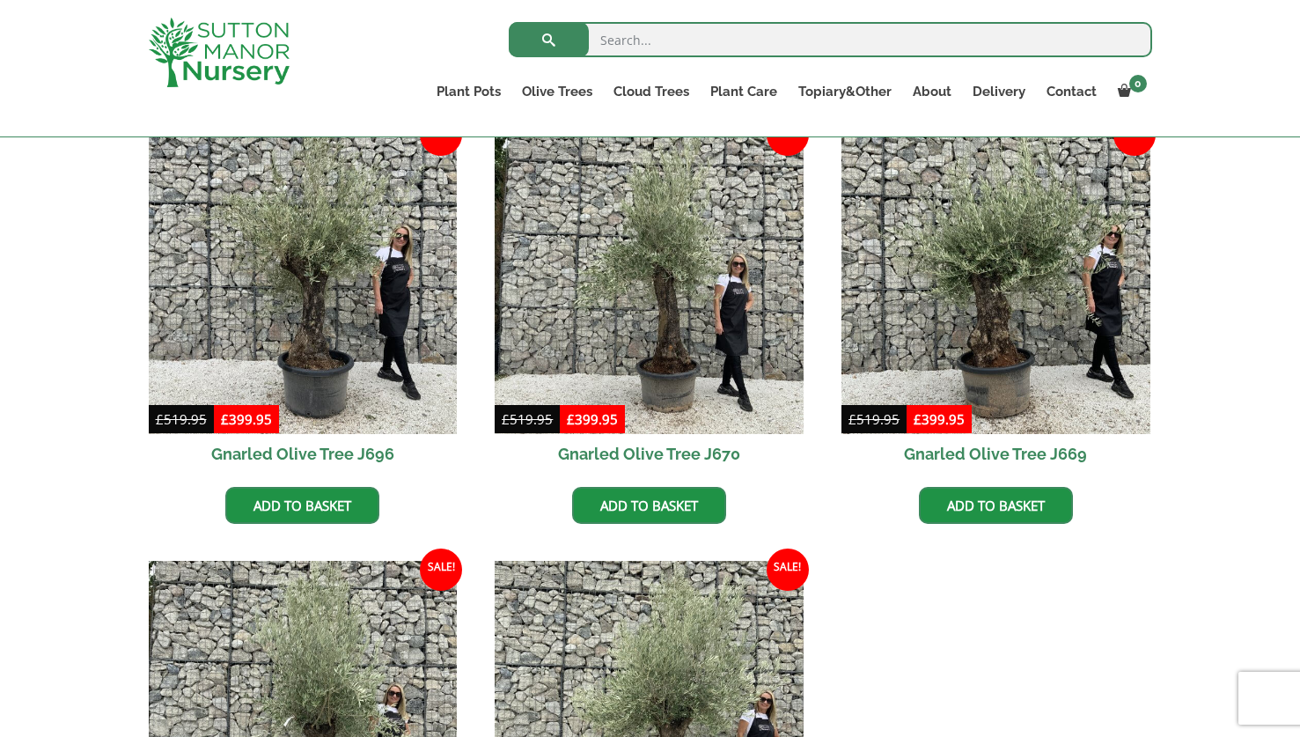
scroll to position [1128, 0]
